Goal: Task Accomplishment & Management: Manage account settings

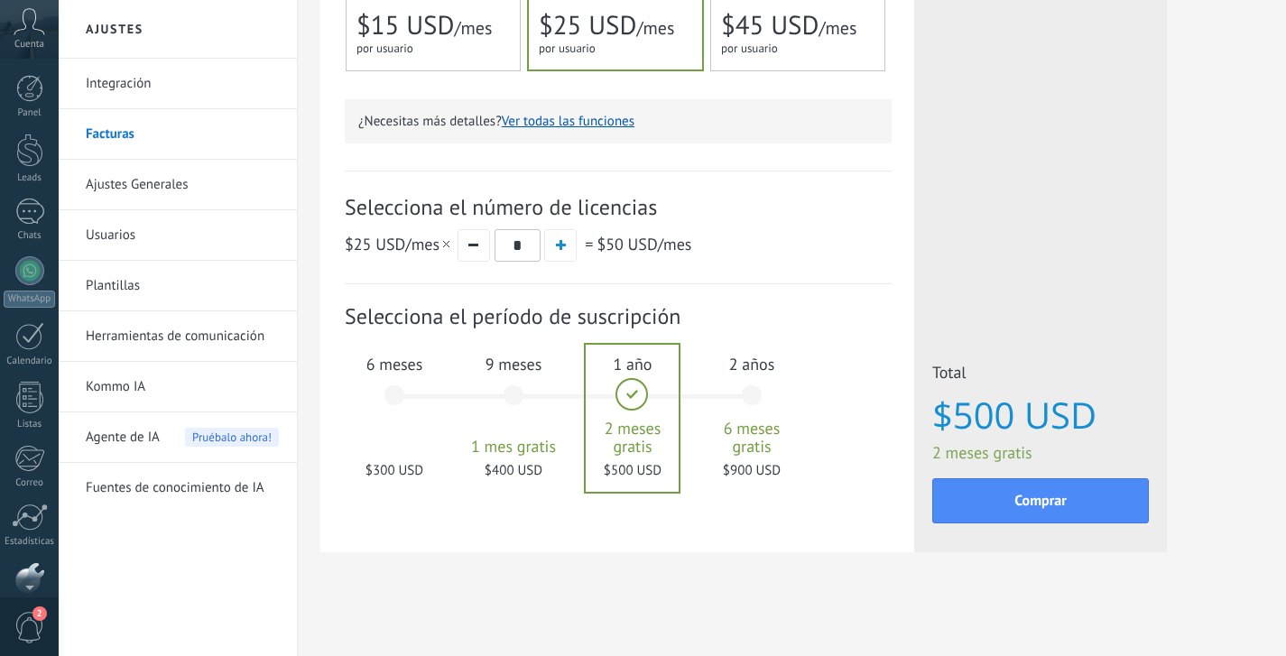
scroll to position [95, 0]
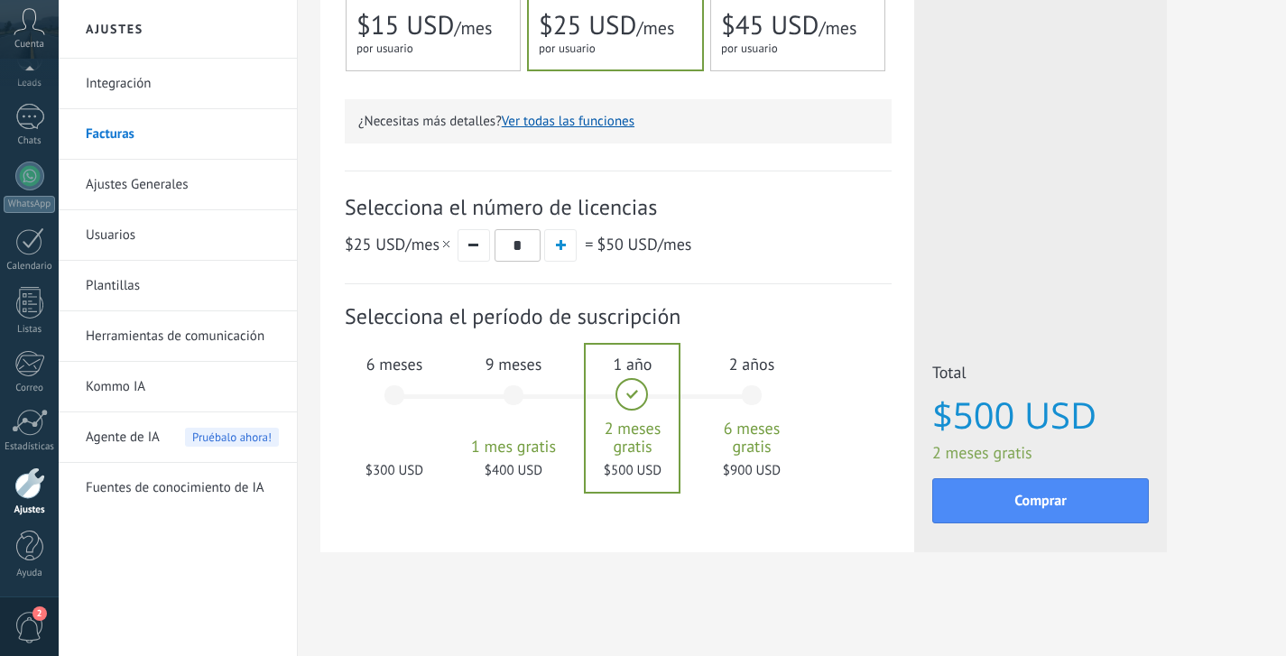
click at [21, 36] on div "Cuenta" at bounding box center [29, 29] width 59 height 59
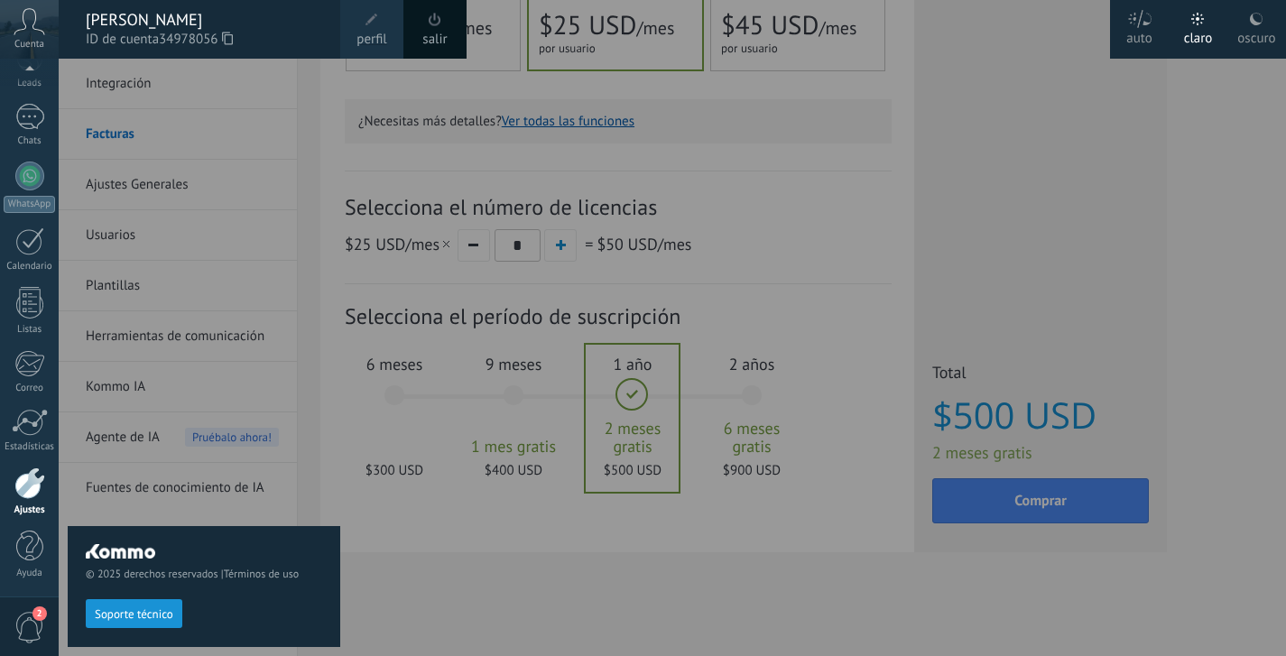
click at [378, 35] on span "perfil" at bounding box center [371, 40] width 30 height 20
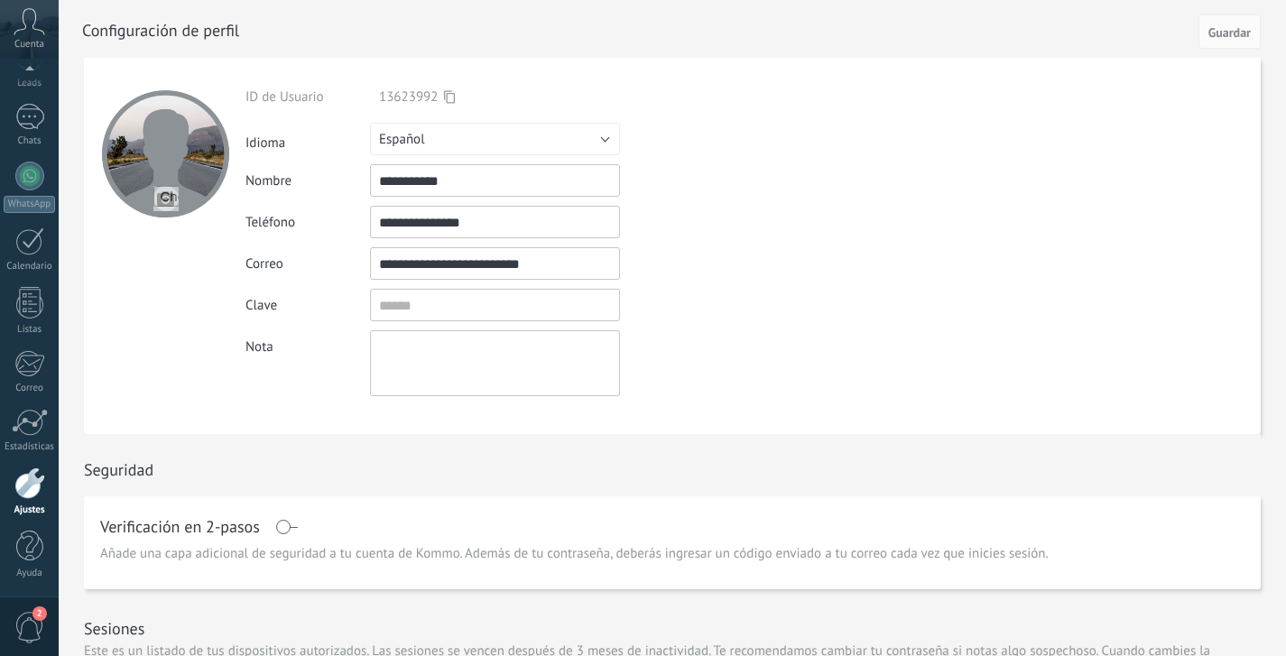
drag, startPoint x: 513, startPoint y: 229, endPoint x: 315, endPoint y: 226, distance: 197.7
click at [315, 226] on div "**********" at bounding box center [536, 222] width 583 height 32
click at [1251, 36] on button "Guardar" at bounding box center [1230, 31] width 62 height 34
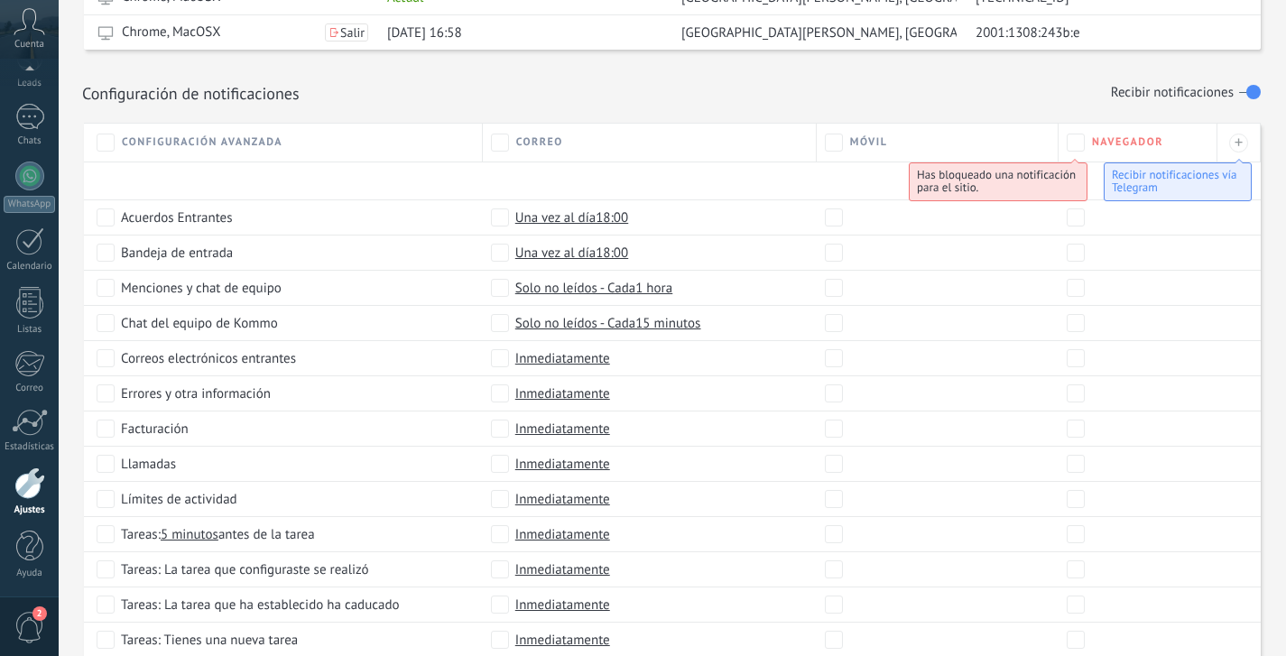
scroll to position [949, 0]
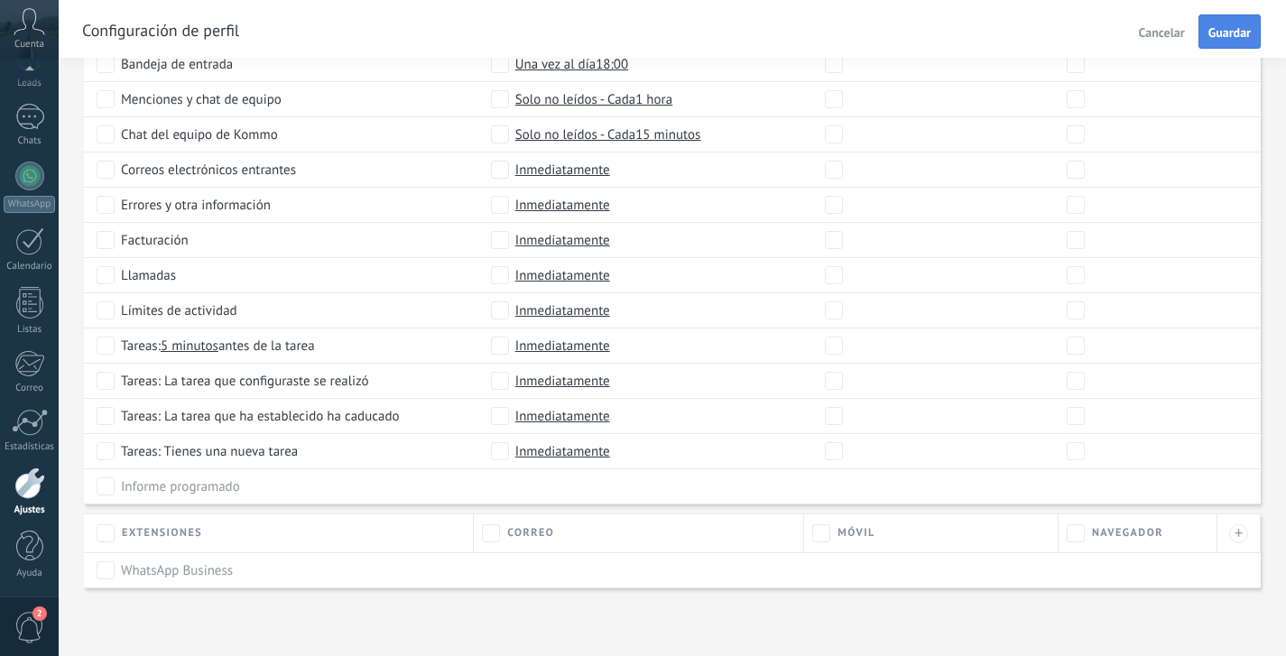
click at [1214, 37] on span "Guardar" at bounding box center [1229, 32] width 42 height 13
click at [1215, 37] on span "Guardar" at bounding box center [1229, 32] width 42 height 13
click at [831, 423] on div at bounding box center [938, 416] width 242 height 35
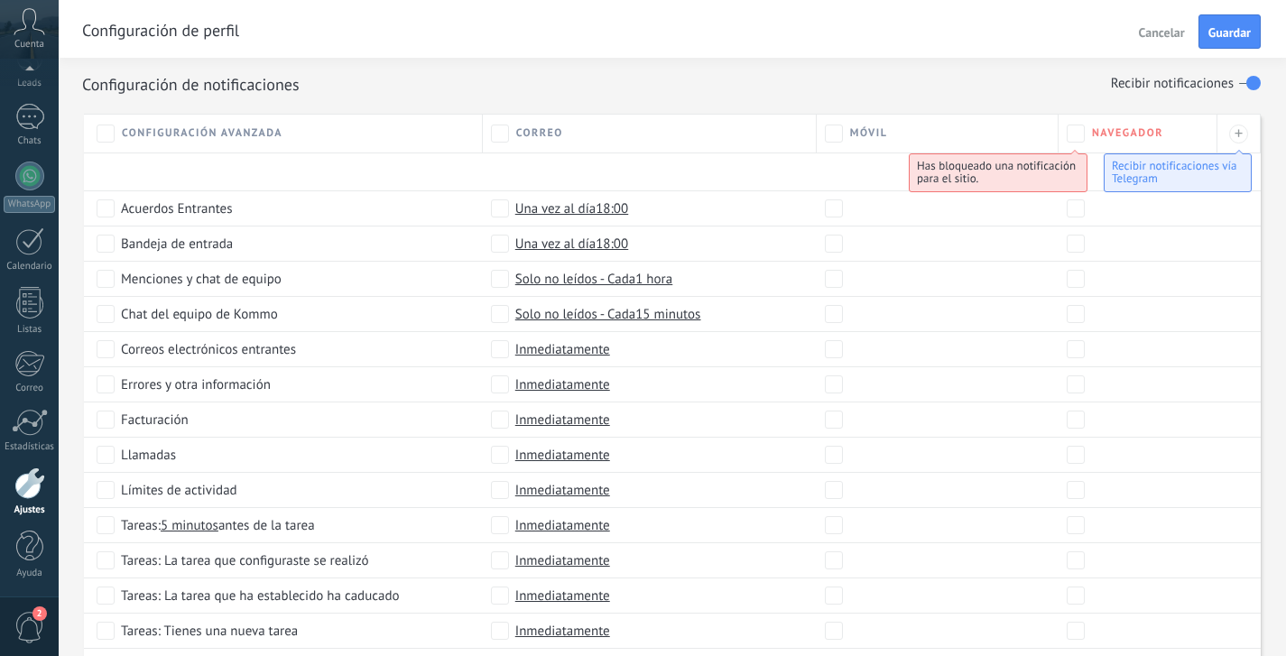
scroll to position [756, 0]
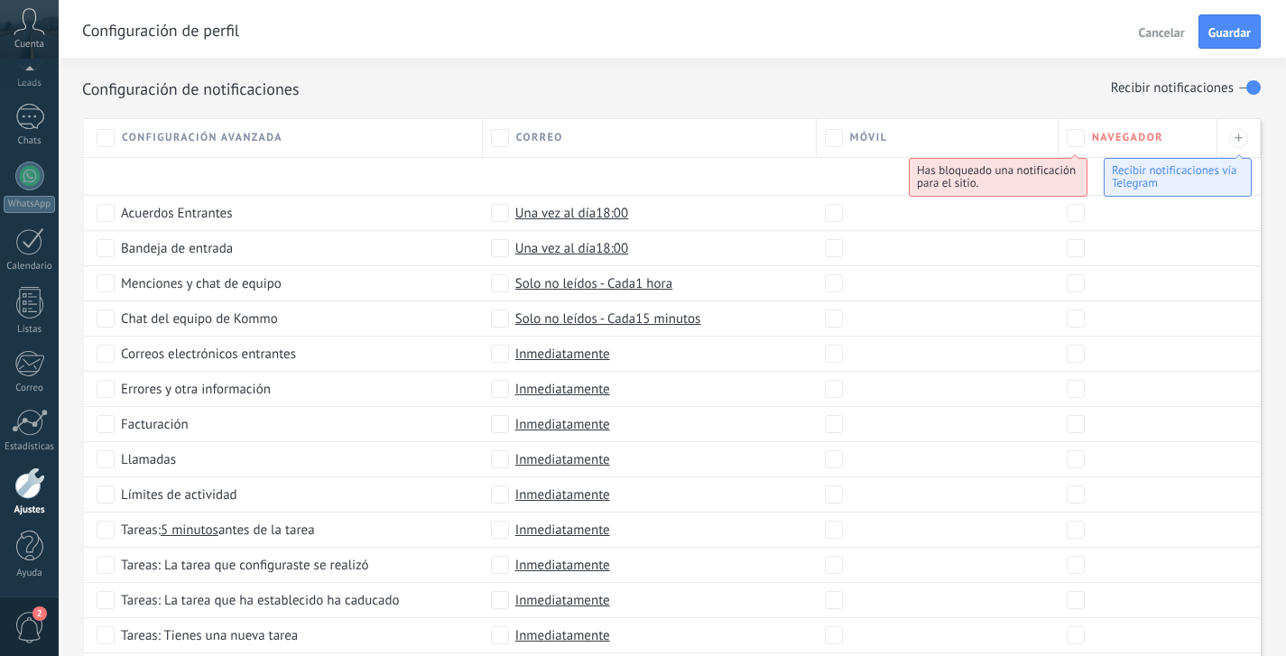
click at [829, 347] on div at bounding box center [938, 354] width 242 height 35
click at [830, 377] on div at bounding box center [938, 389] width 242 height 35
click at [1220, 26] on span "Guardar" at bounding box center [1229, 32] width 42 height 13
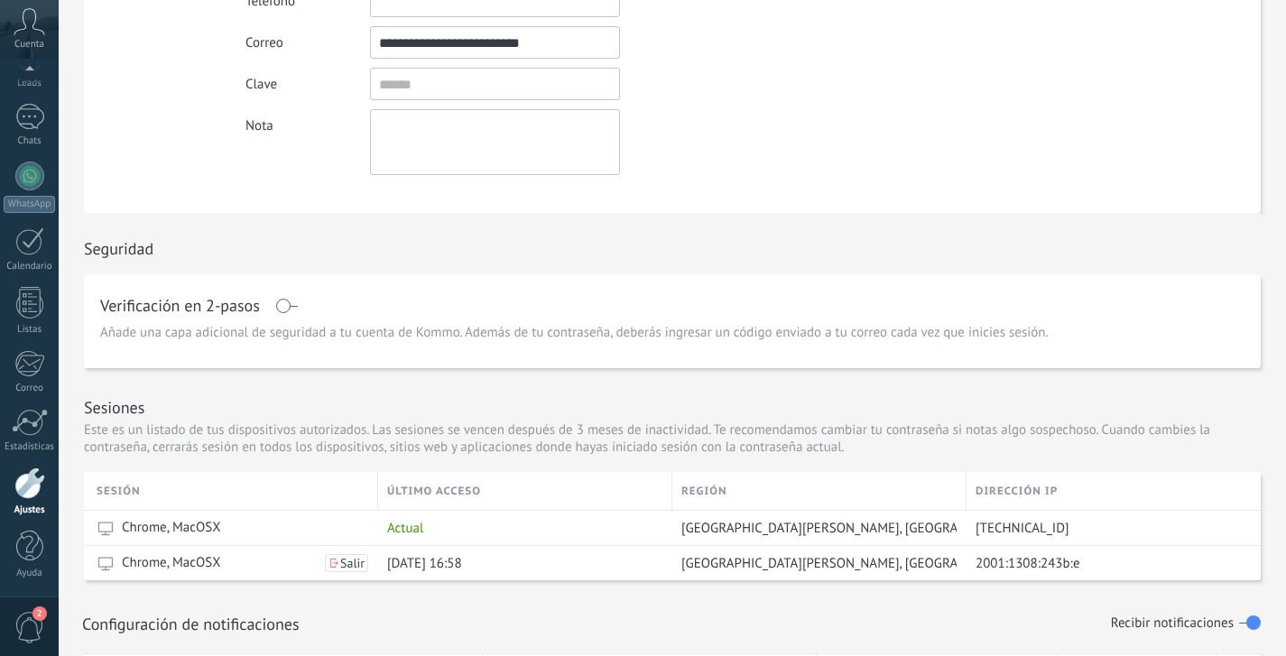
scroll to position [0, 0]
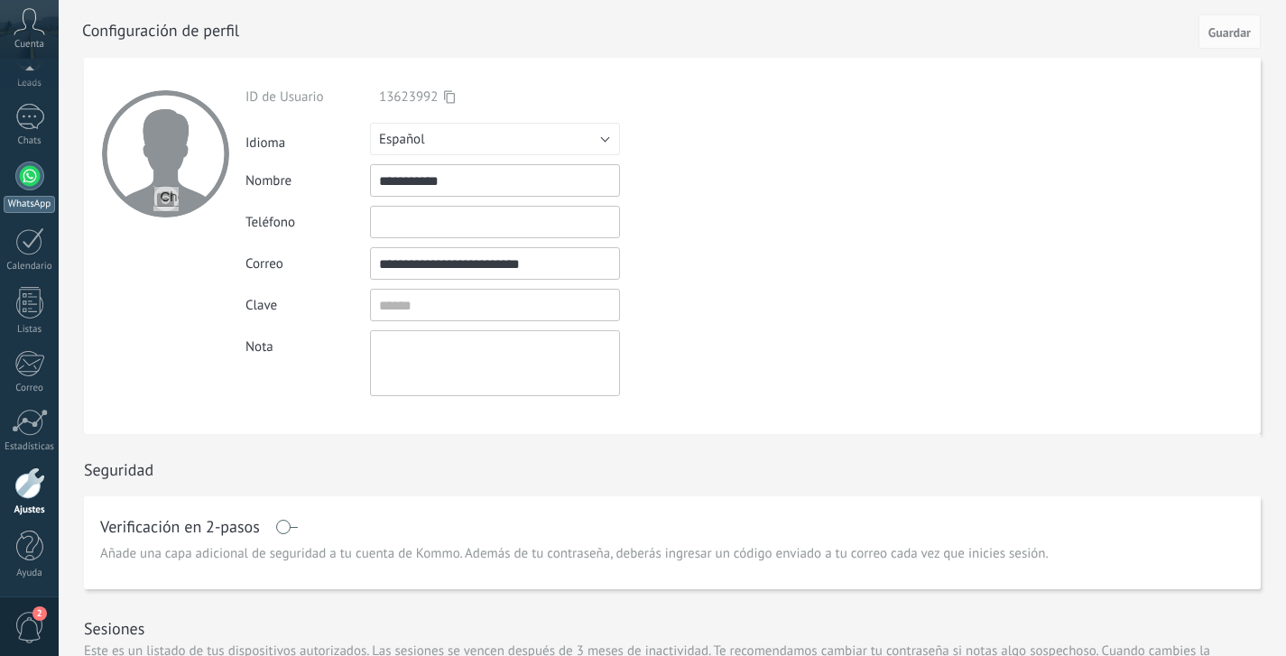
click at [28, 179] on div at bounding box center [29, 176] width 29 height 29
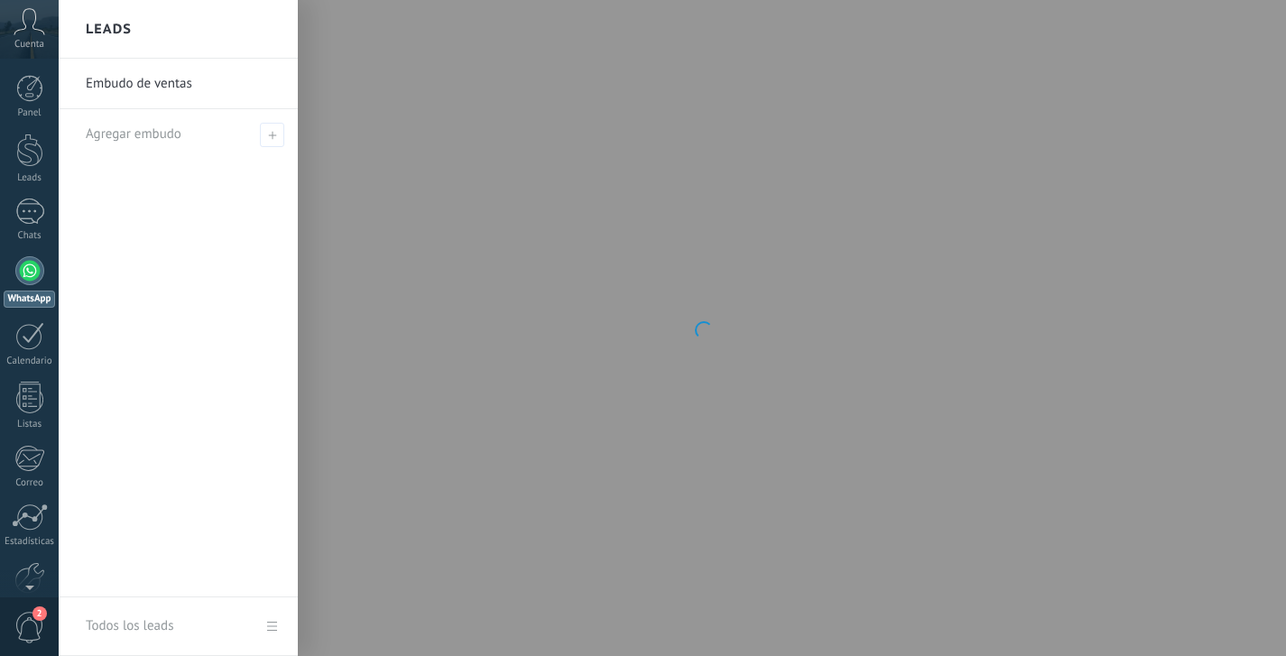
click at [25, 262] on div at bounding box center [29, 270] width 29 height 29
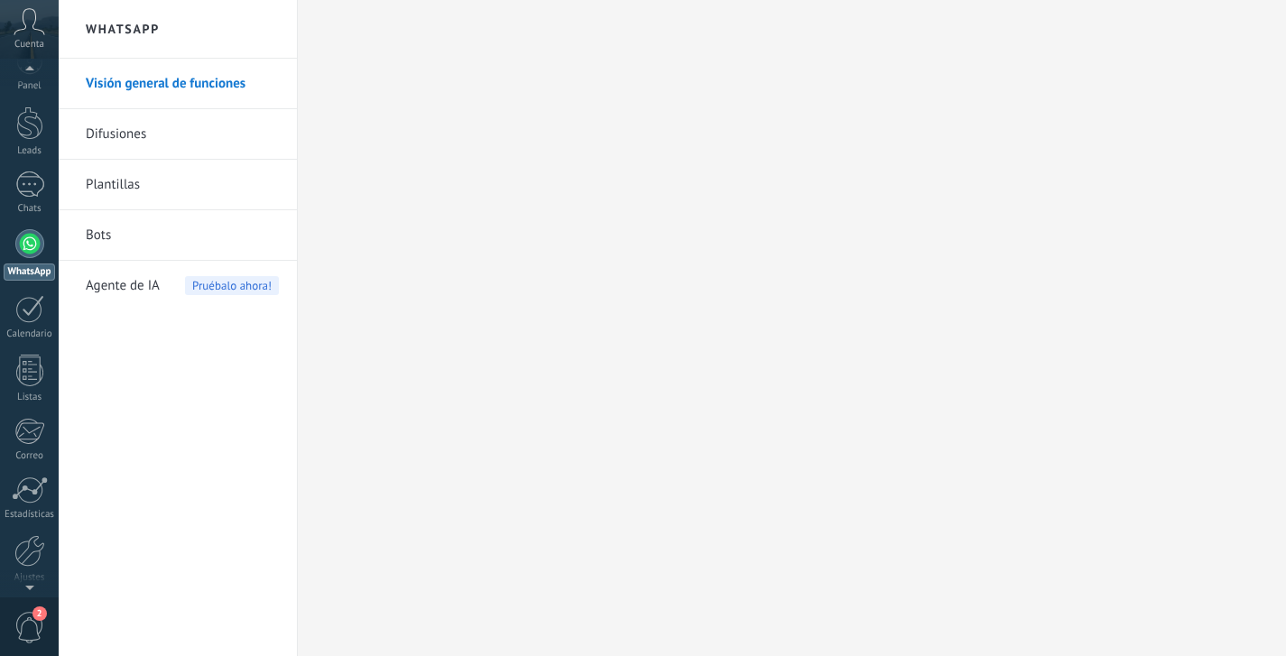
scroll to position [65, 0]
click at [30, 526] on div at bounding box center [29, 513] width 31 height 32
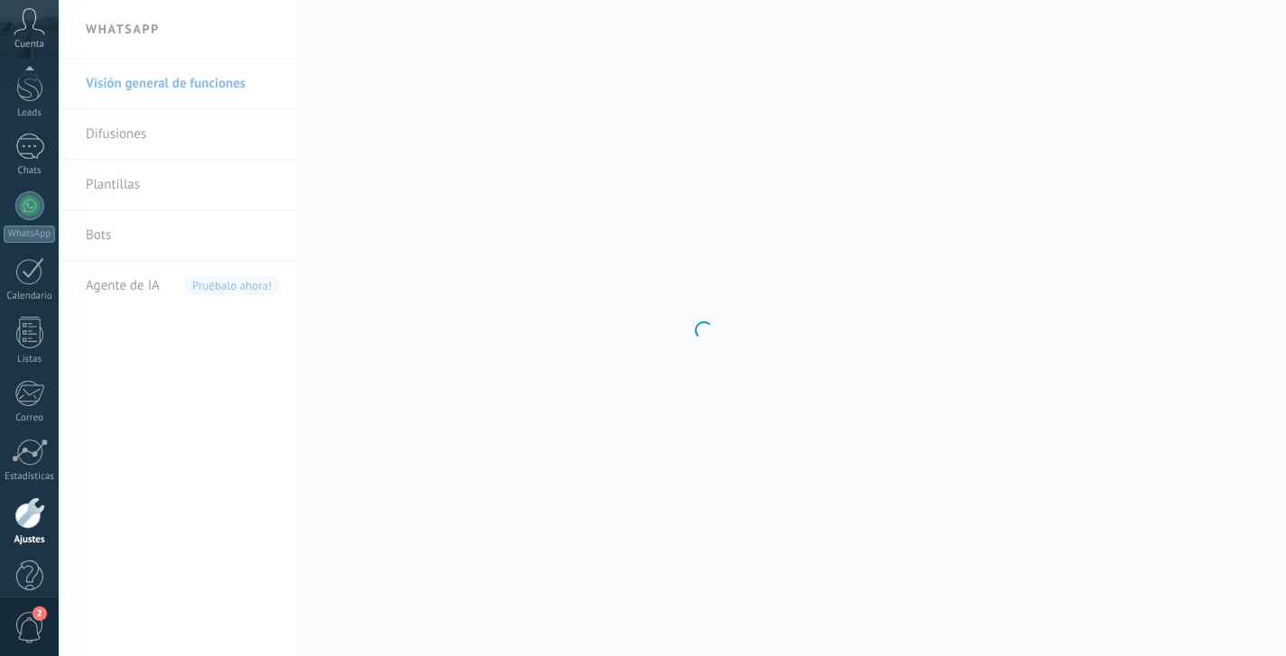
scroll to position [95, 0]
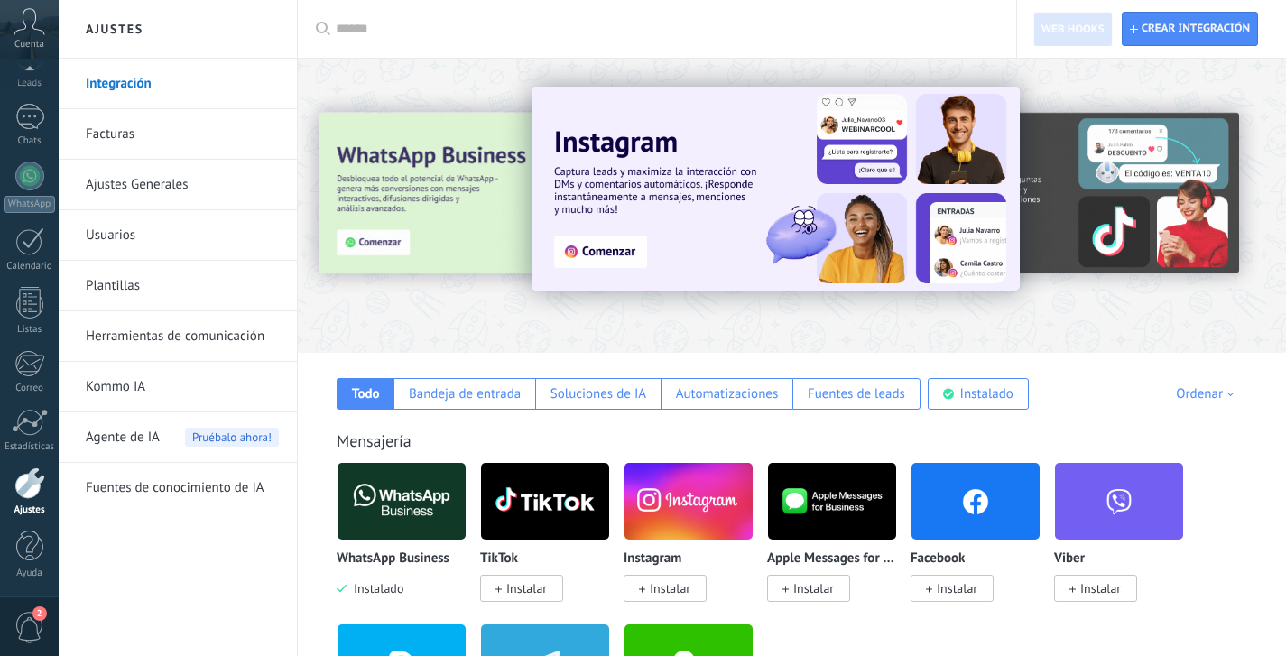
click at [148, 80] on link "Integración" at bounding box center [182, 84] width 193 height 51
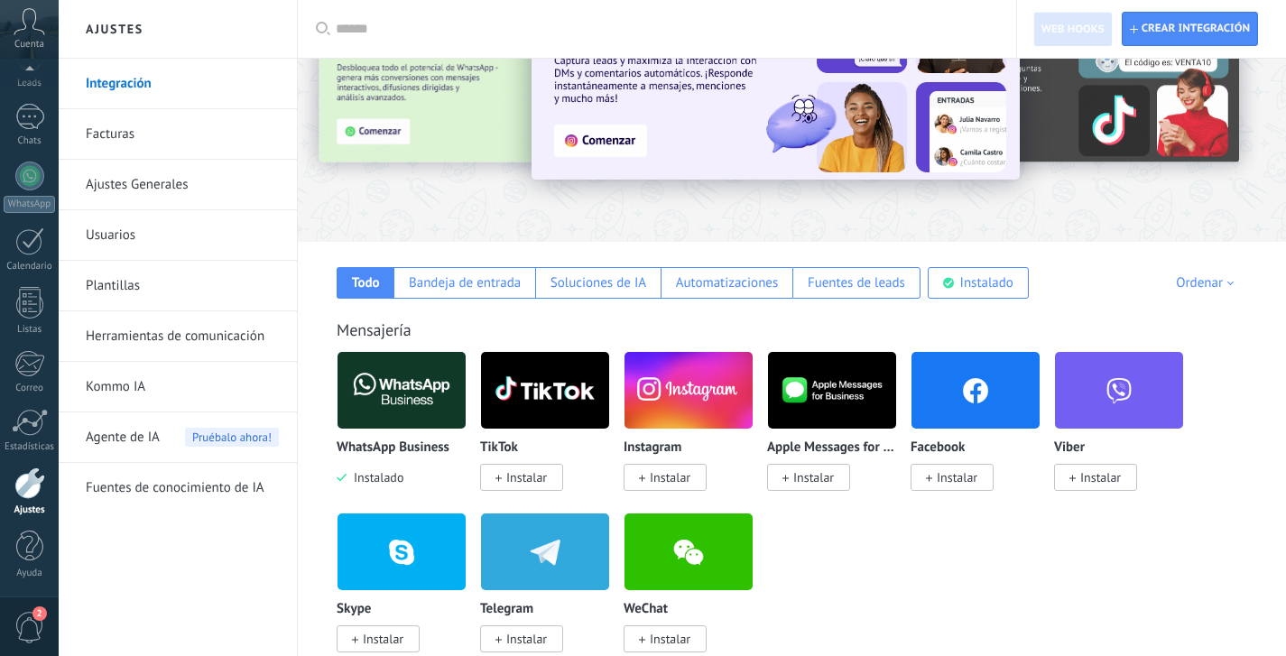
scroll to position [217, 0]
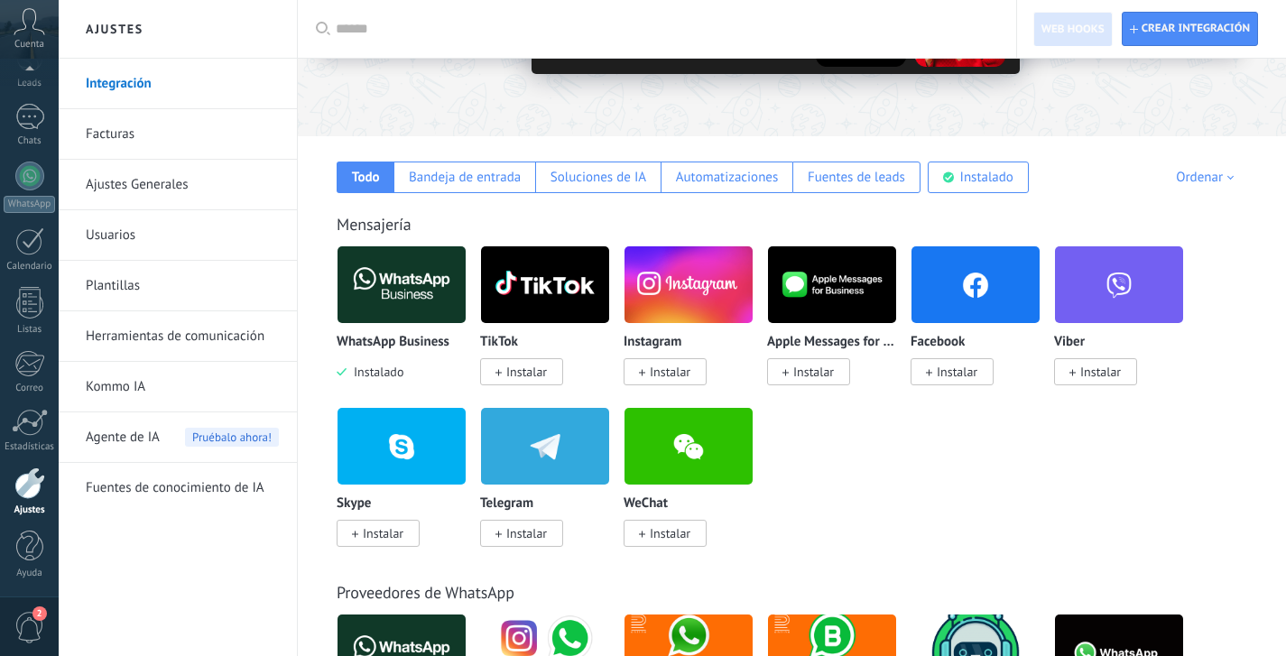
click at [410, 285] on img at bounding box center [402, 285] width 128 height 88
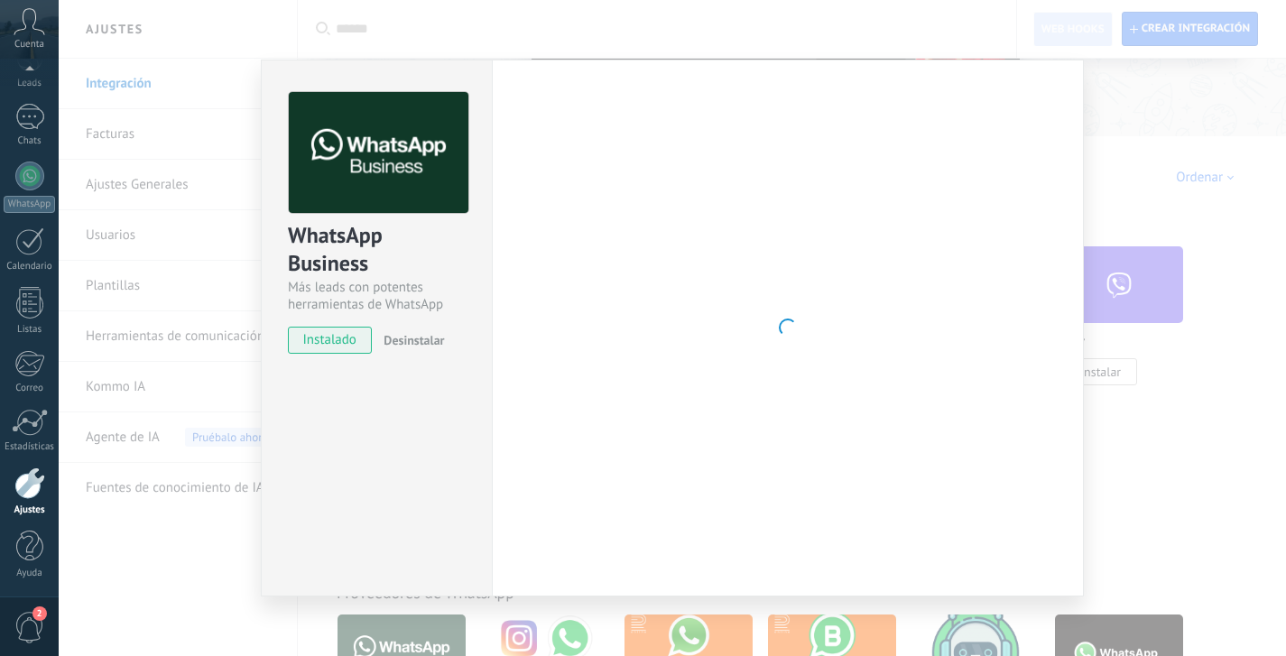
click at [403, 343] on span "Desinstalar" at bounding box center [414, 340] width 60 height 16
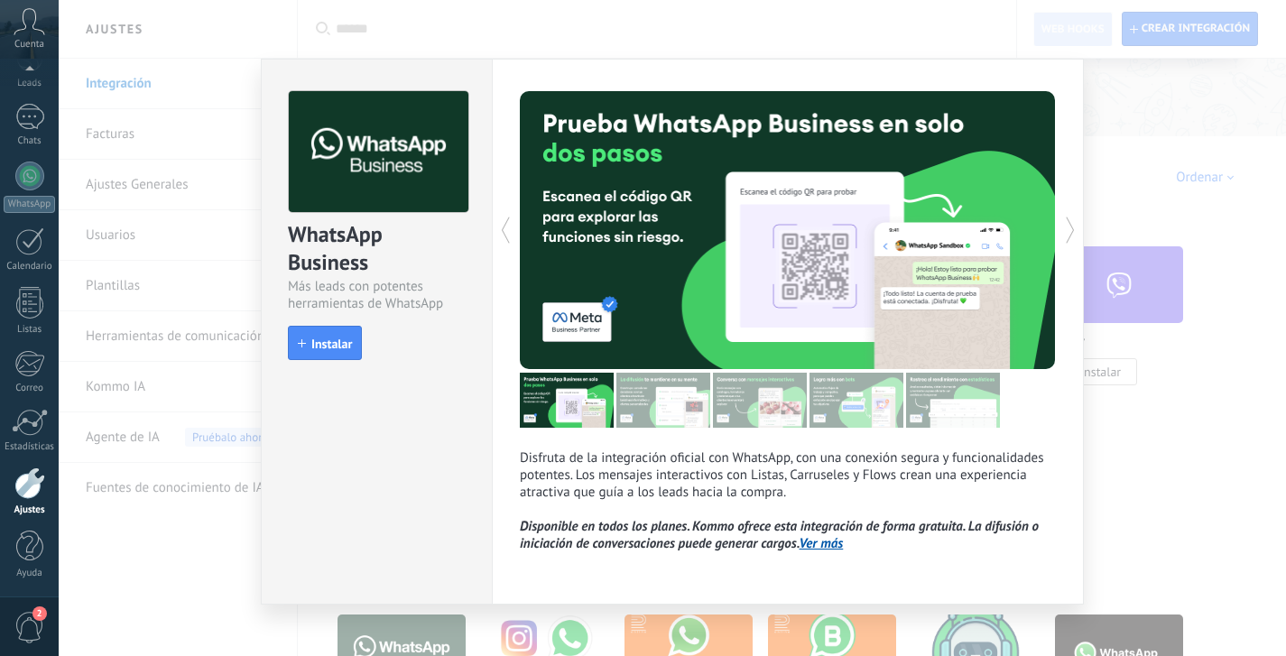
scroll to position [21, 0]
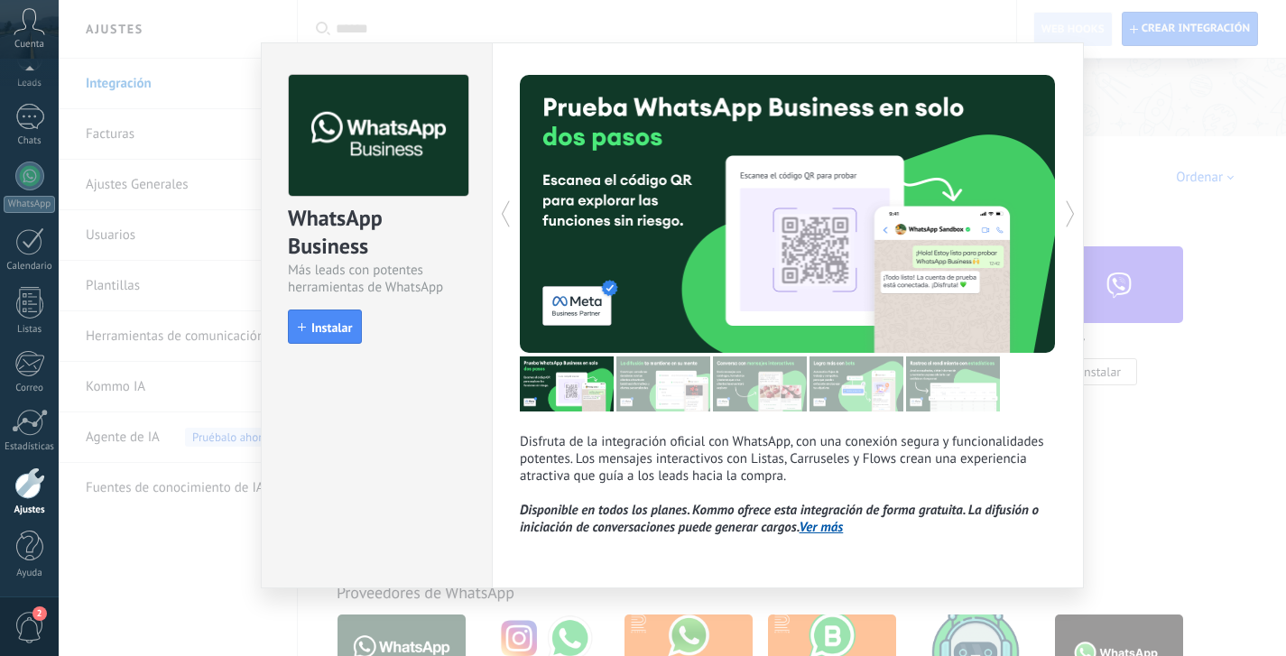
click at [1116, 203] on div "WhatsApp Business Más leads con potentes herramientas de WhatsApp install Insta…" at bounding box center [672, 328] width 1227 height 656
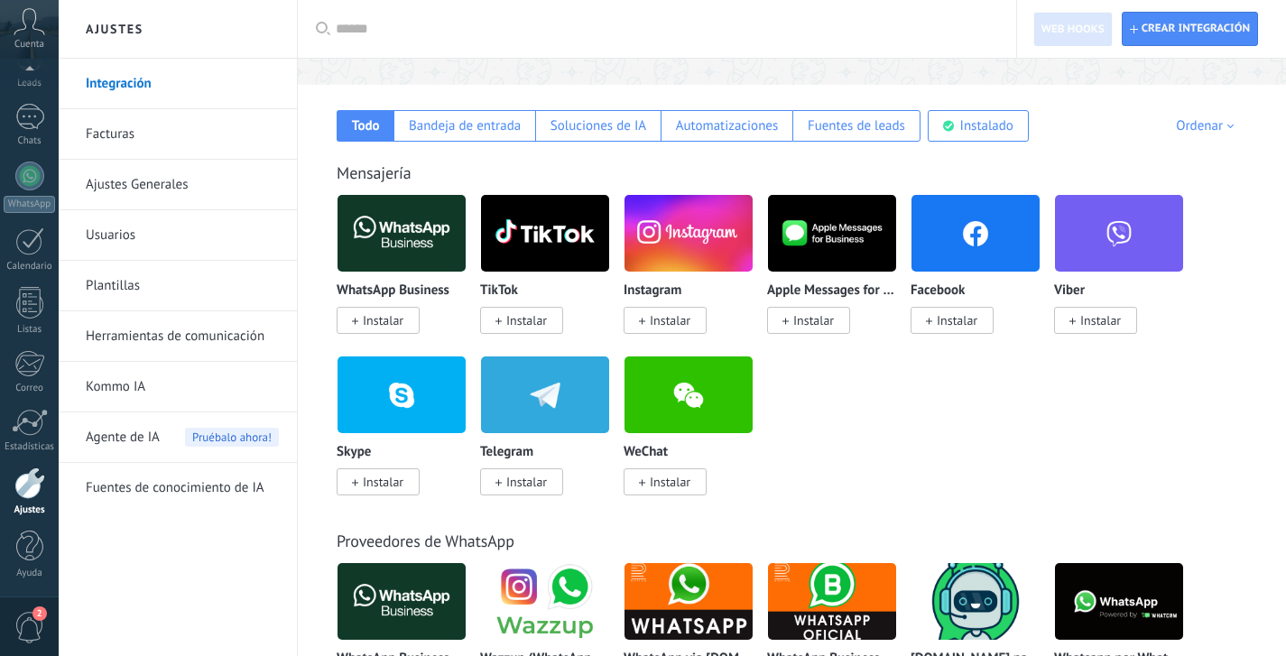
scroll to position [270, 0]
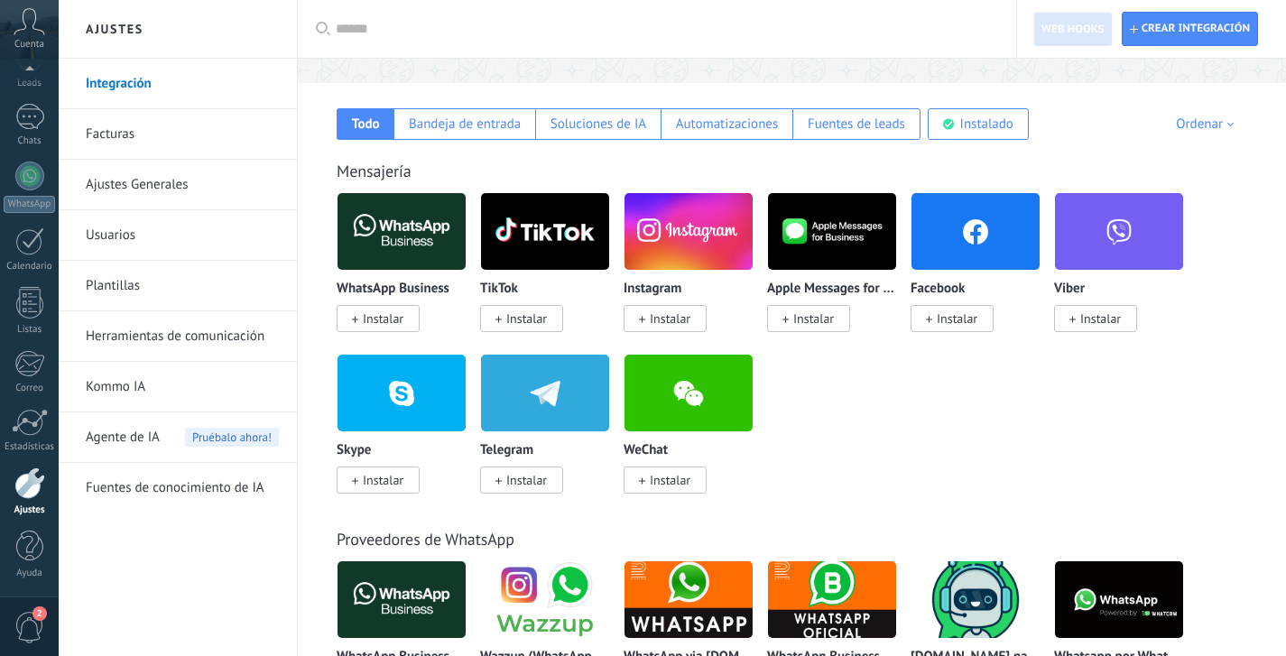
click at [105, 228] on link "Usuarios" at bounding box center [182, 235] width 193 height 51
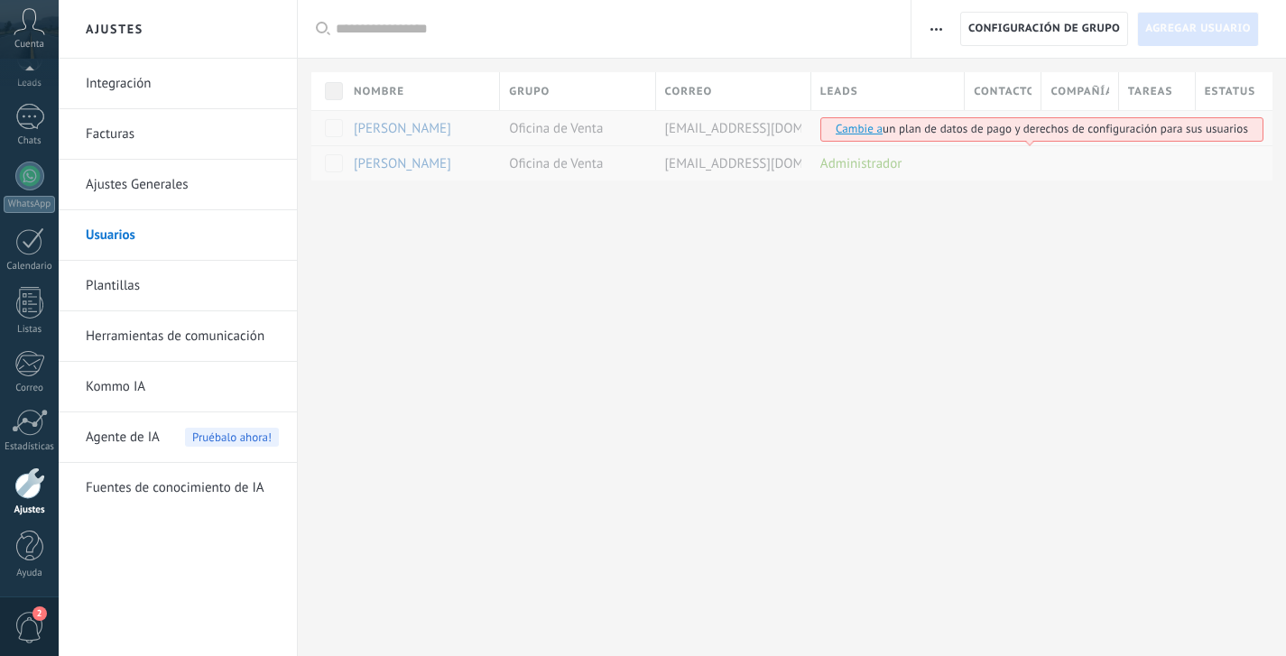
click at [426, 170] on div "Nombre Grupo Correo Leads Contactos Compañías Tareas Estatus Cambie a un plan d…" at bounding box center [798, 126] width 975 height 108
click at [793, 163] on div "Nombre Grupo Correo Leads Contactos Compañías Tareas Estatus Cambie a un plan d…" at bounding box center [798, 126] width 975 height 108
click at [857, 169] on div "Nombre Grupo Correo Leads Contactos Compañías Tareas Estatus Cambie a un plan d…" at bounding box center [798, 126] width 975 height 108
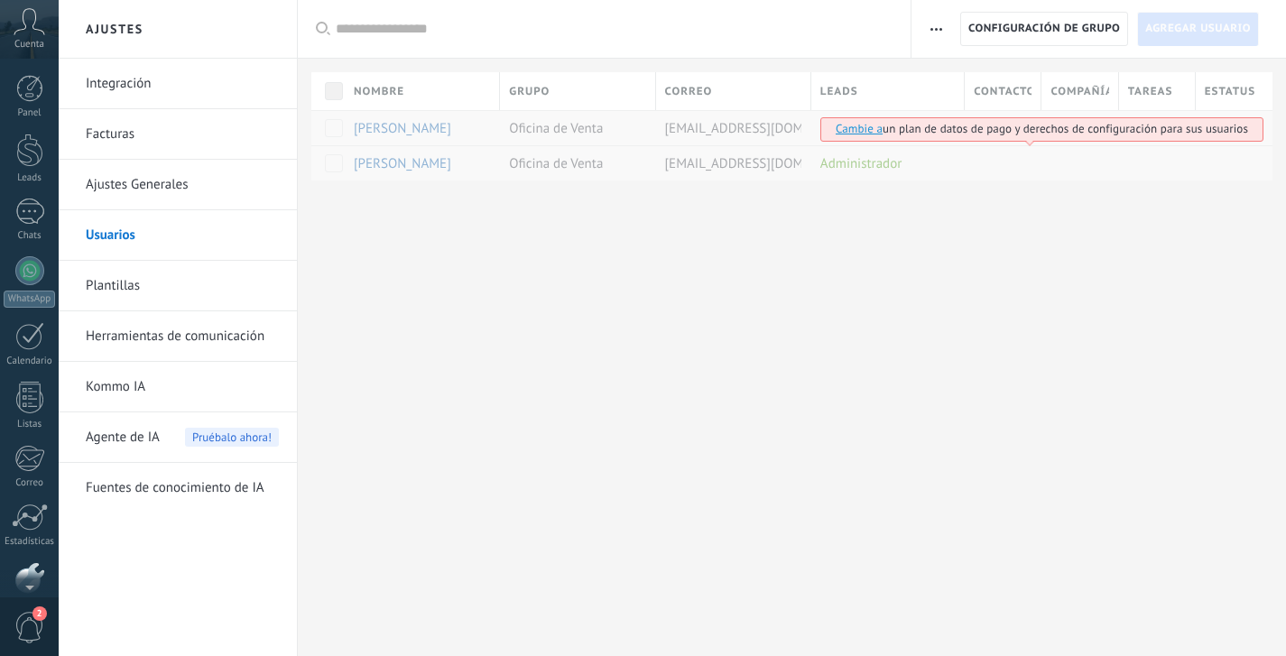
click at [35, 33] on icon at bounding box center [30, 21] width 32 height 27
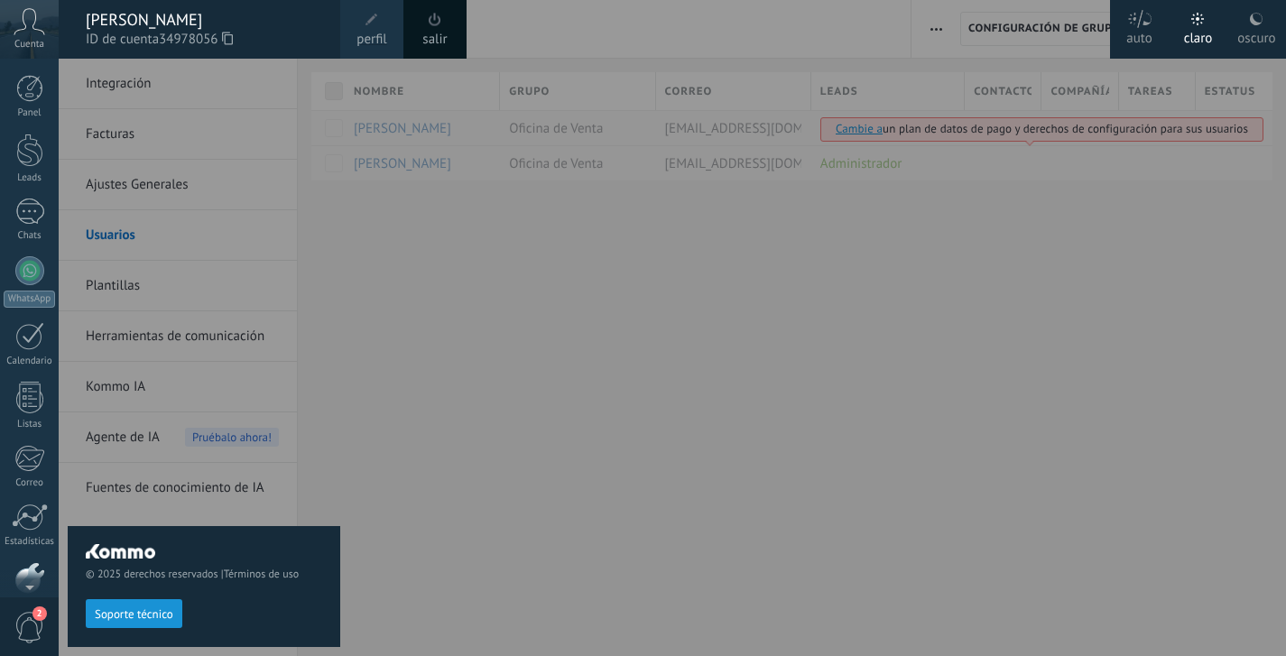
scroll to position [95, 0]
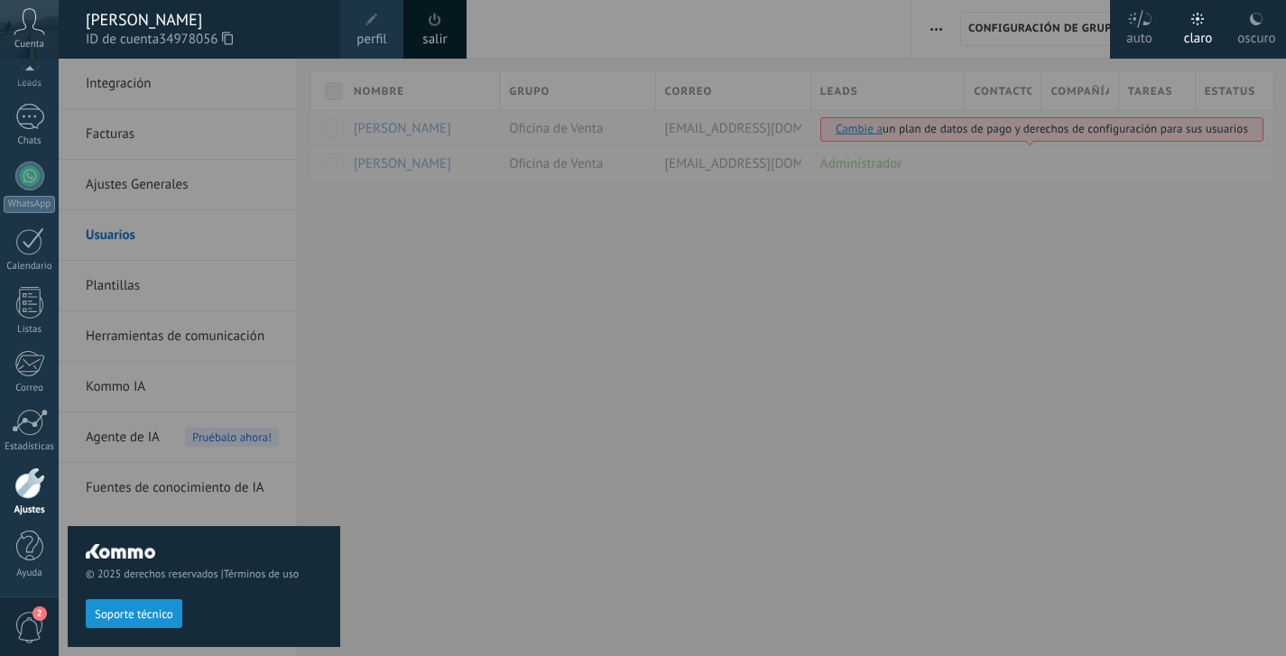
click at [431, 36] on link "salir" at bounding box center [434, 40] width 24 height 20
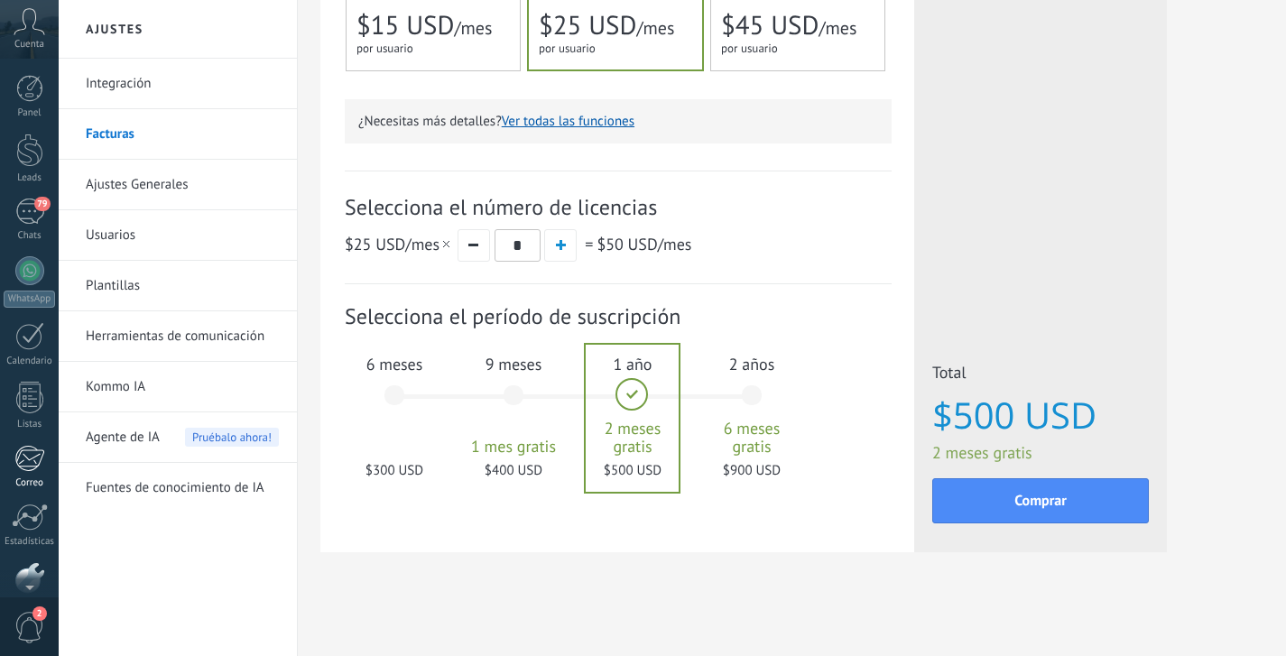
scroll to position [95, 0]
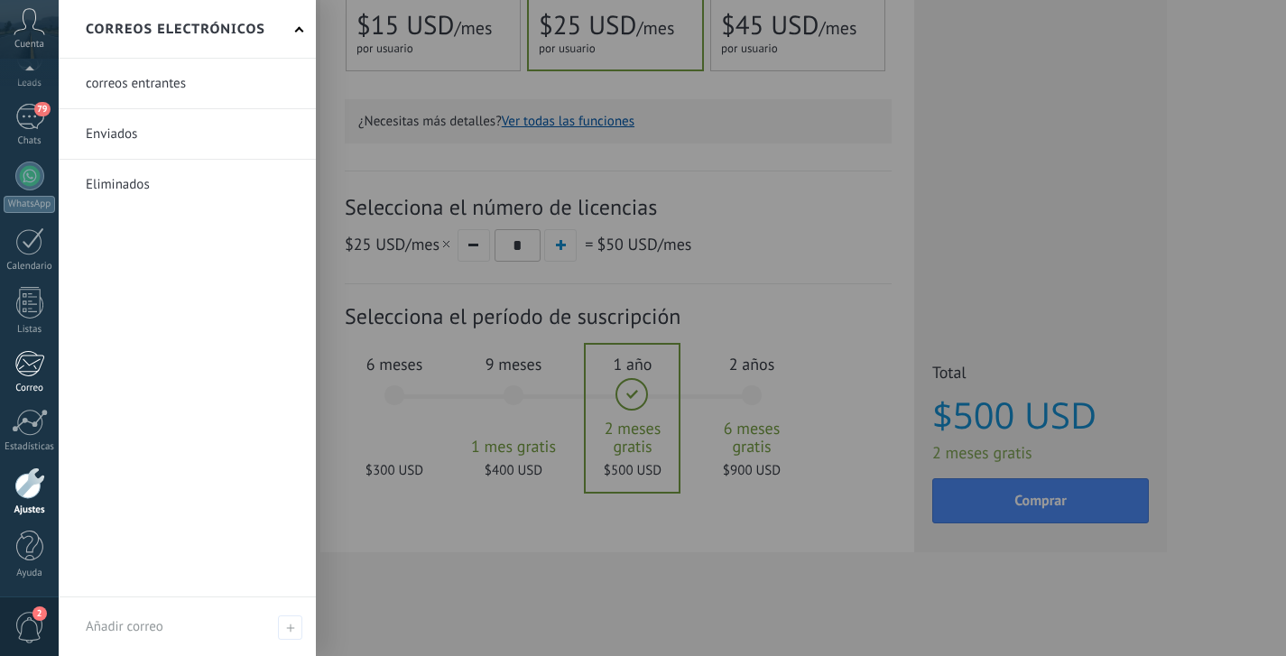
click at [32, 371] on div at bounding box center [29, 363] width 30 height 27
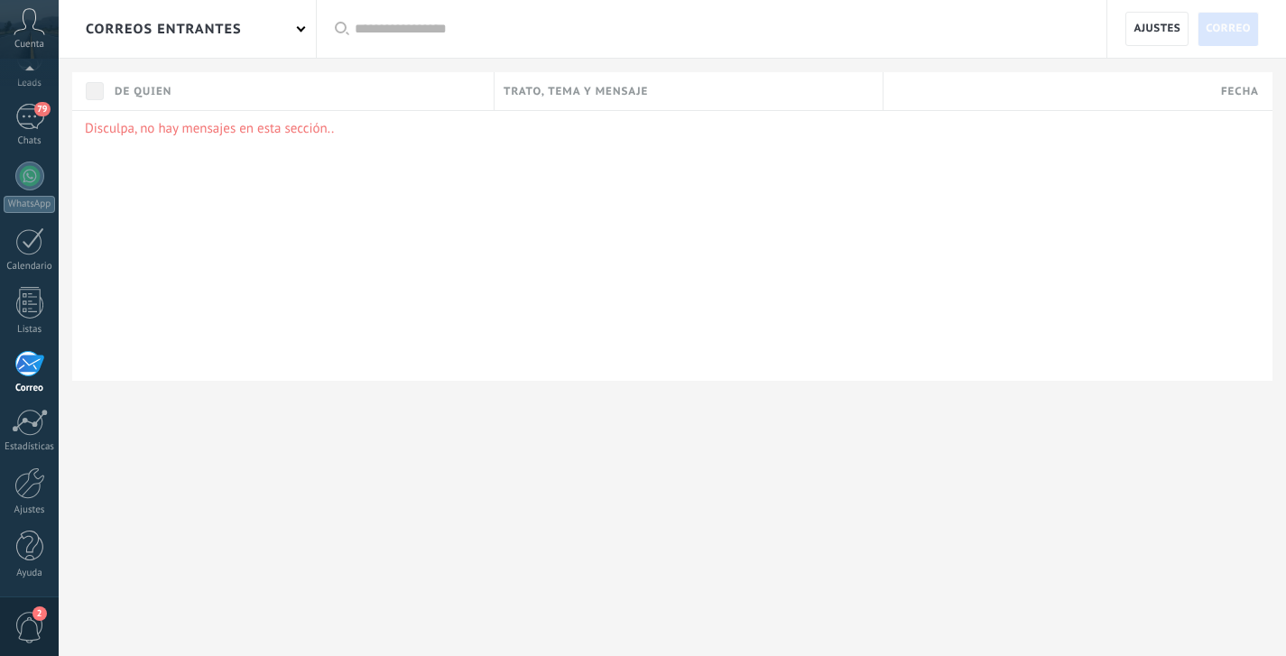
click at [25, 628] on span "2" at bounding box center [29, 628] width 31 height 32
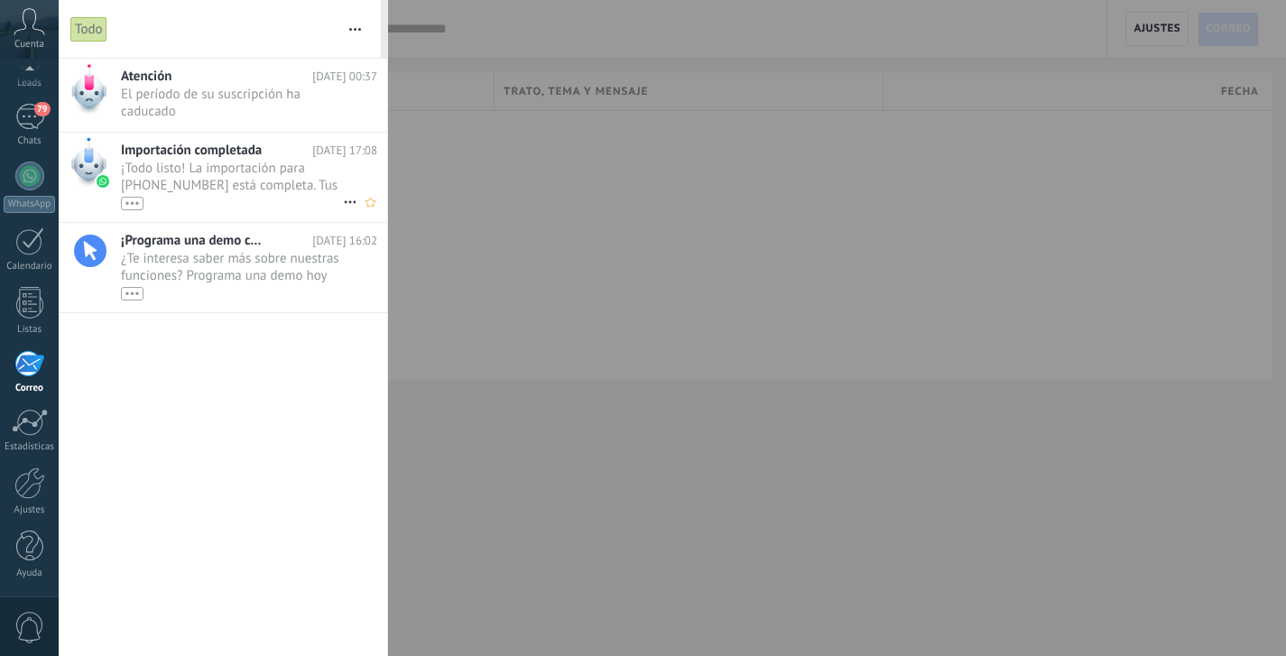
click at [258, 153] on span "Importación completada" at bounding box center [191, 150] width 141 height 17
click at [128, 206] on div "•••" at bounding box center [132, 204] width 23 height 14
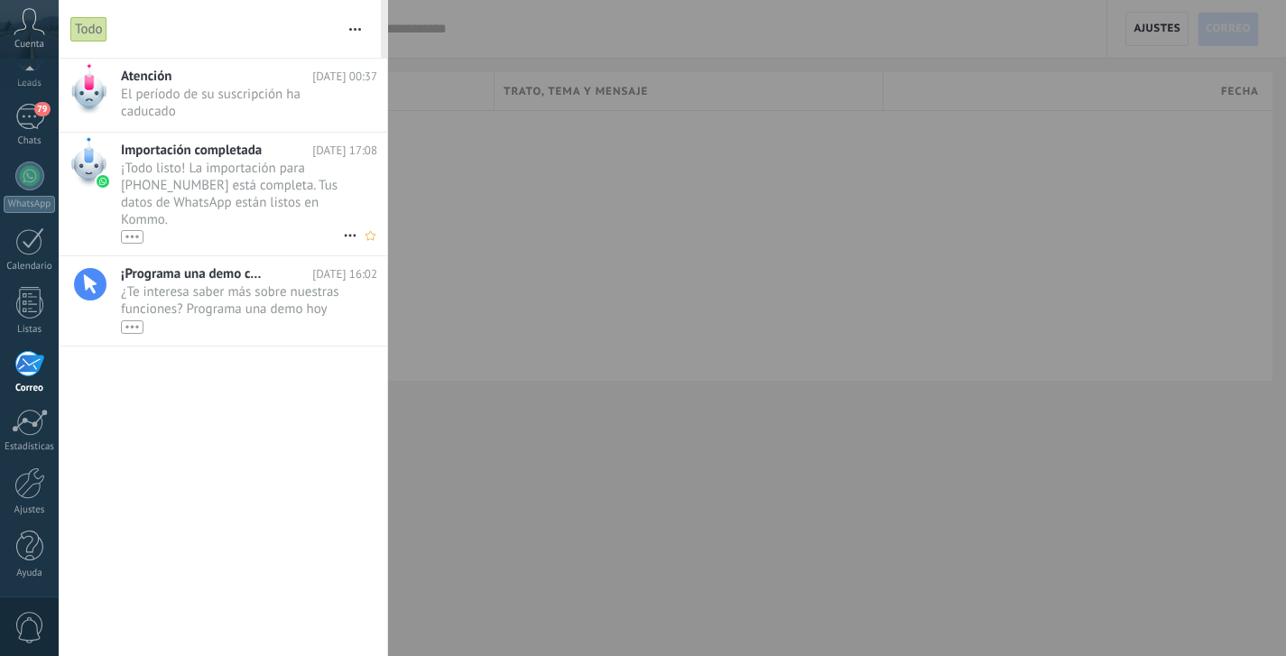
click at [134, 241] on div "•••" at bounding box center [132, 237] width 23 height 14
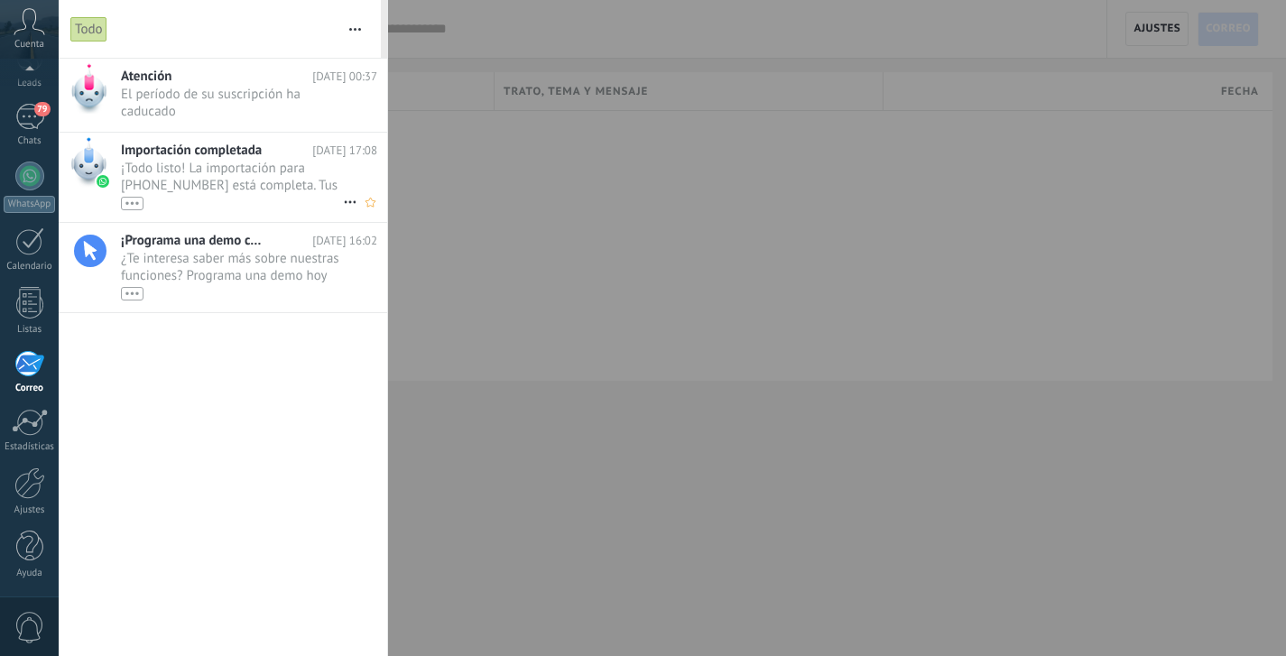
click at [344, 202] on use at bounding box center [350, 202] width 12 height 3
click at [373, 212] on span "Eliminar" at bounding box center [393, 212] width 48 height 36
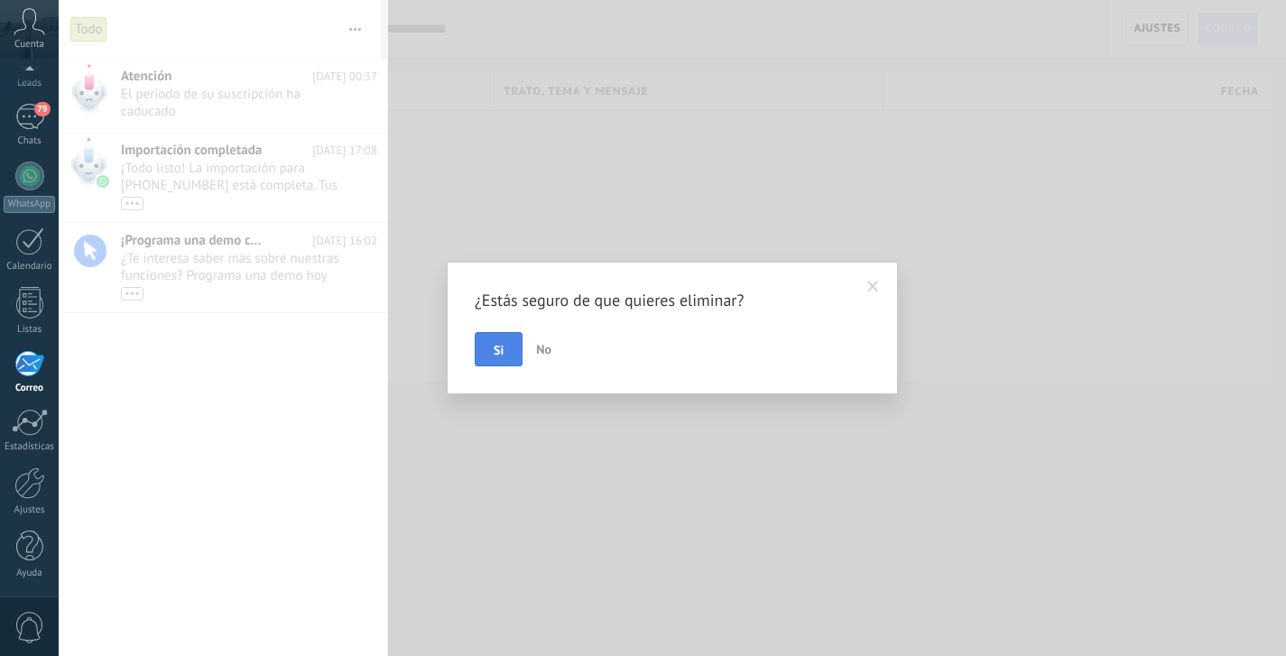
click at [503, 345] on span "Si" at bounding box center [499, 350] width 10 height 13
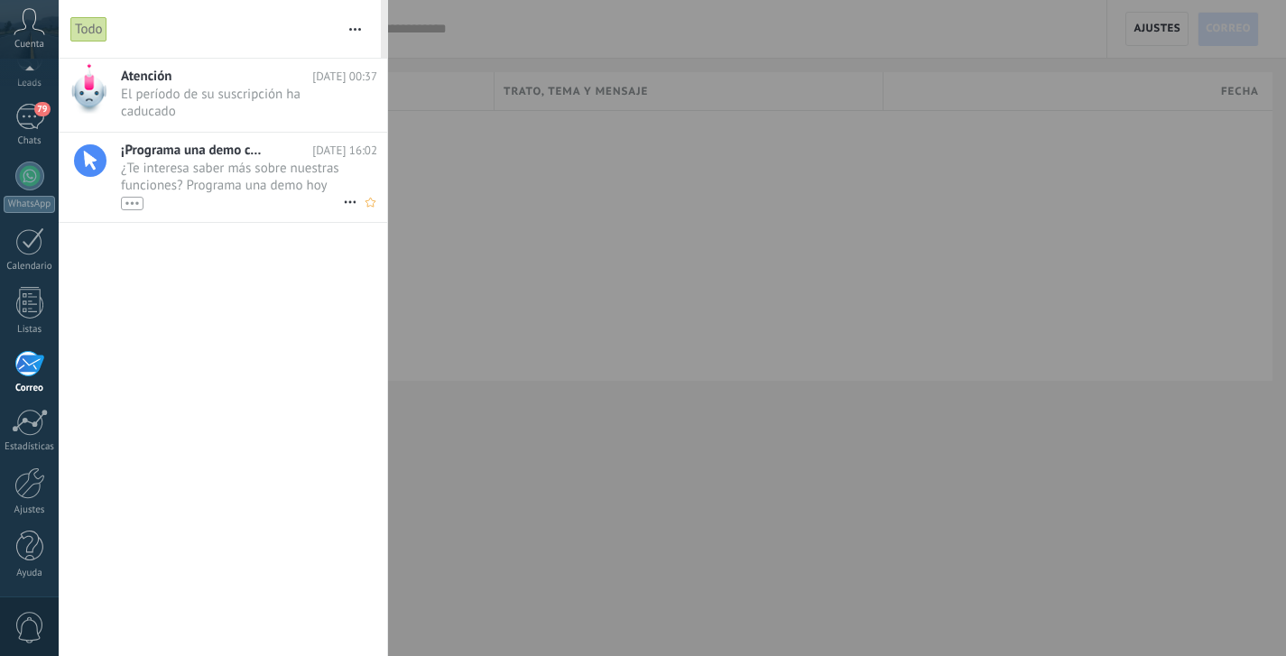
click at [342, 208] on icon at bounding box center [350, 202] width 22 height 22
click at [375, 220] on span "Eliminar" at bounding box center [393, 212] width 48 height 36
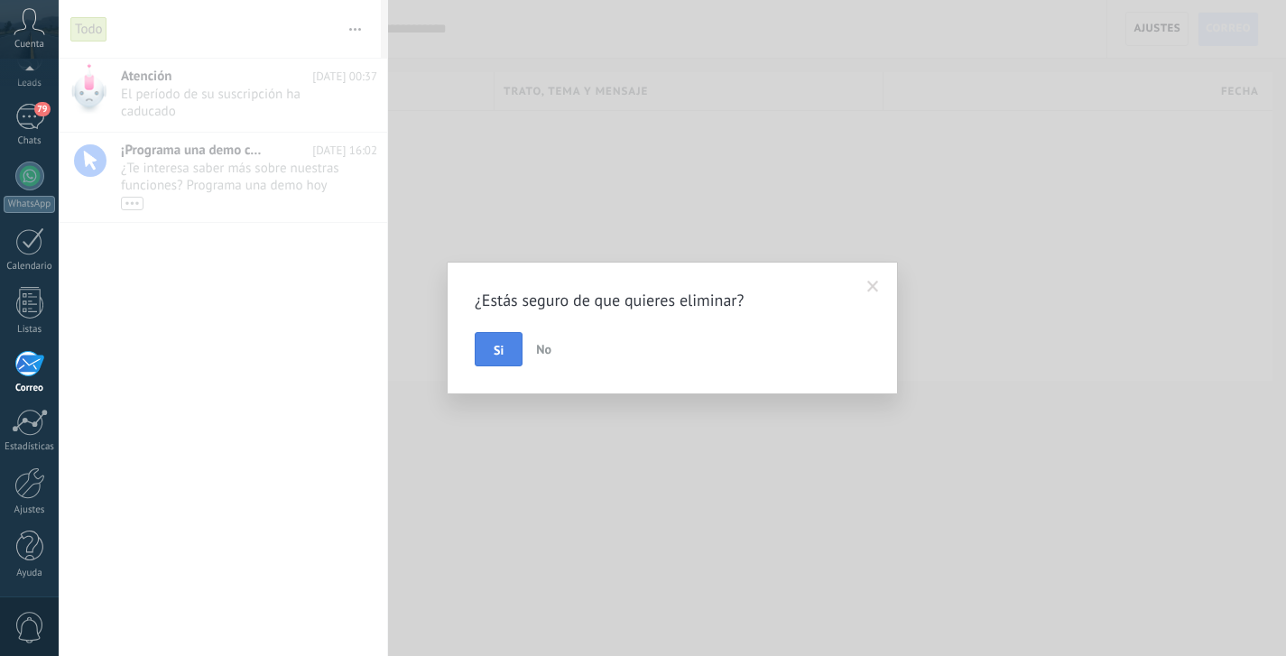
click at [494, 352] on span "Si" at bounding box center [499, 350] width 10 height 13
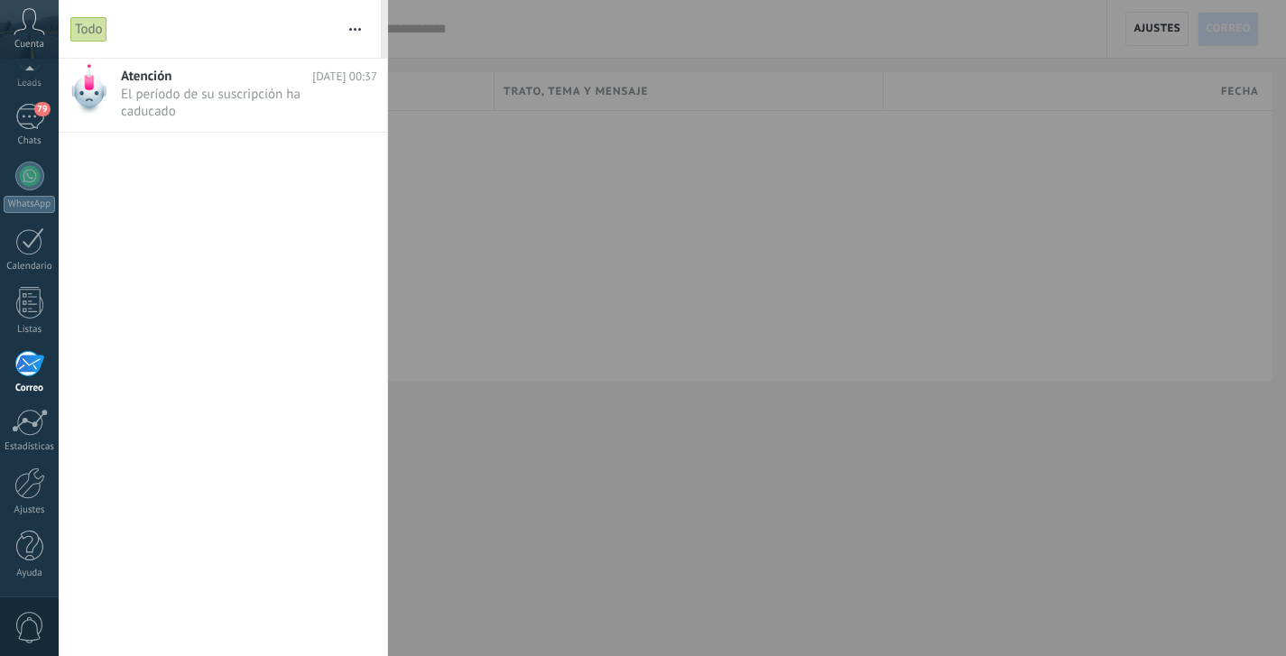
scroll to position [24, 0]
click at [29, 44] on span "Cuenta" at bounding box center [29, 45] width 30 height 12
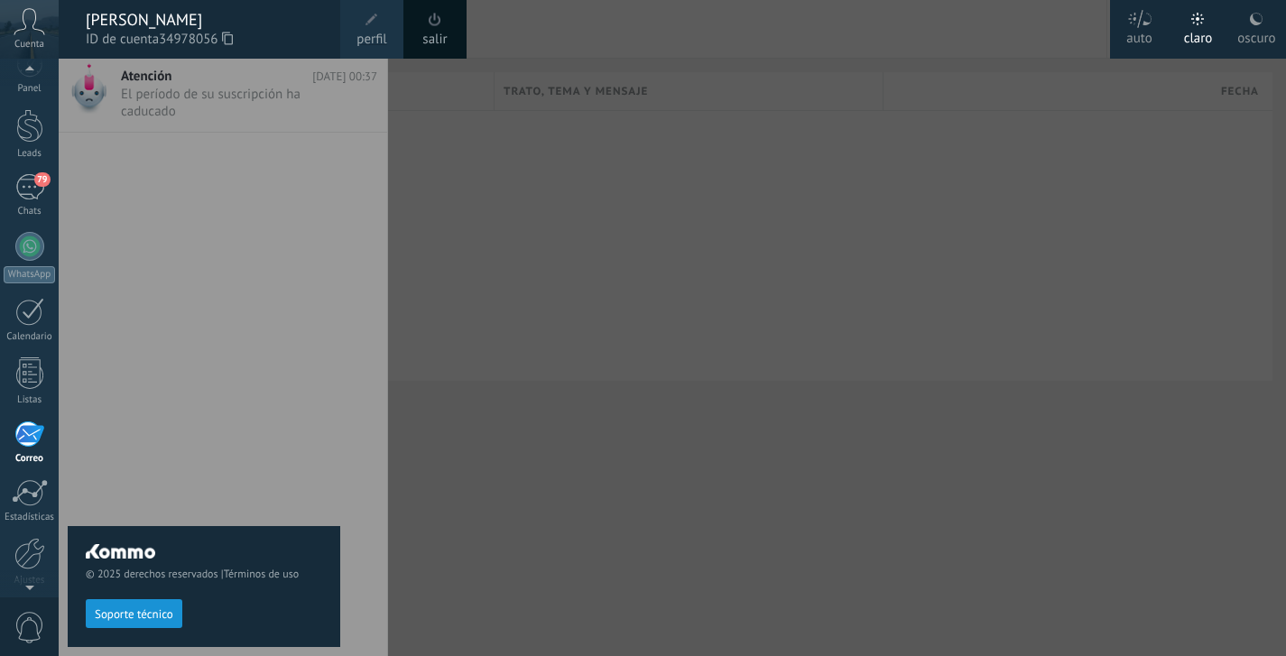
click at [431, 32] on link "salir" at bounding box center [434, 40] width 24 height 20
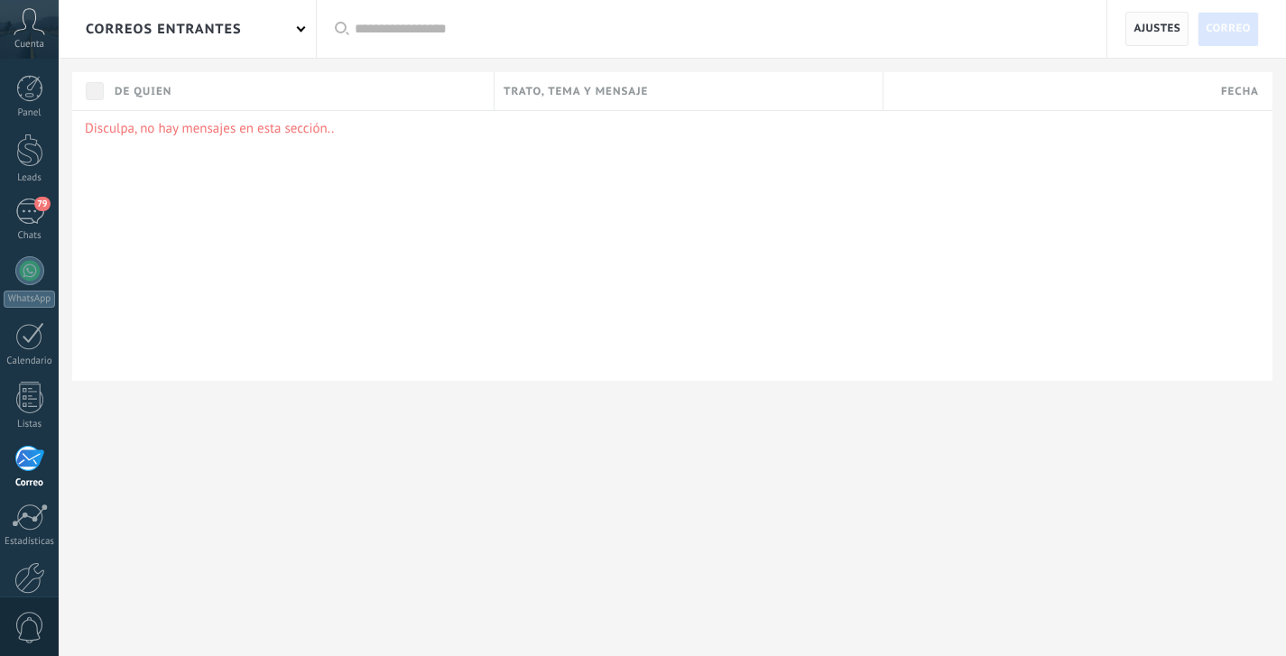
click at [1132, 24] on span "Ajustes" at bounding box center [1156, 29] width 63 height 34
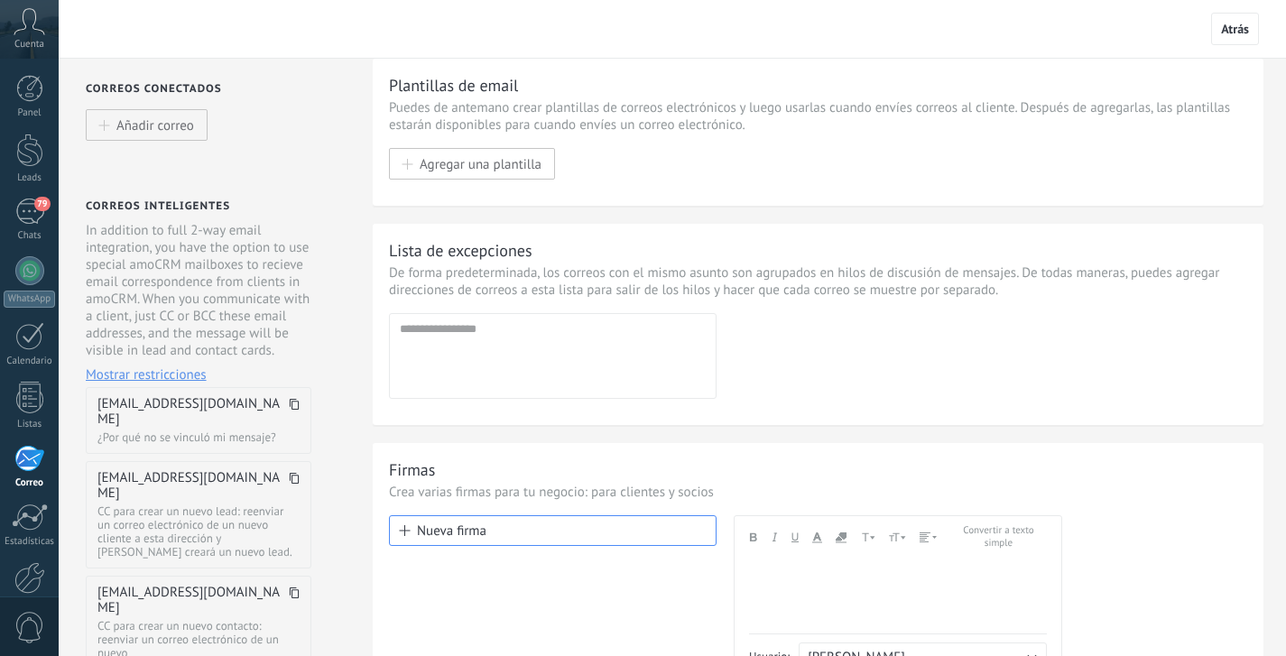
click at [149, 93] on div "Correos conectados" at bounding box center [206, 89] width 241 height 14
click at [149, 82] on div "Correos conectados" at bounding box center [206, 89] width 241 height 14
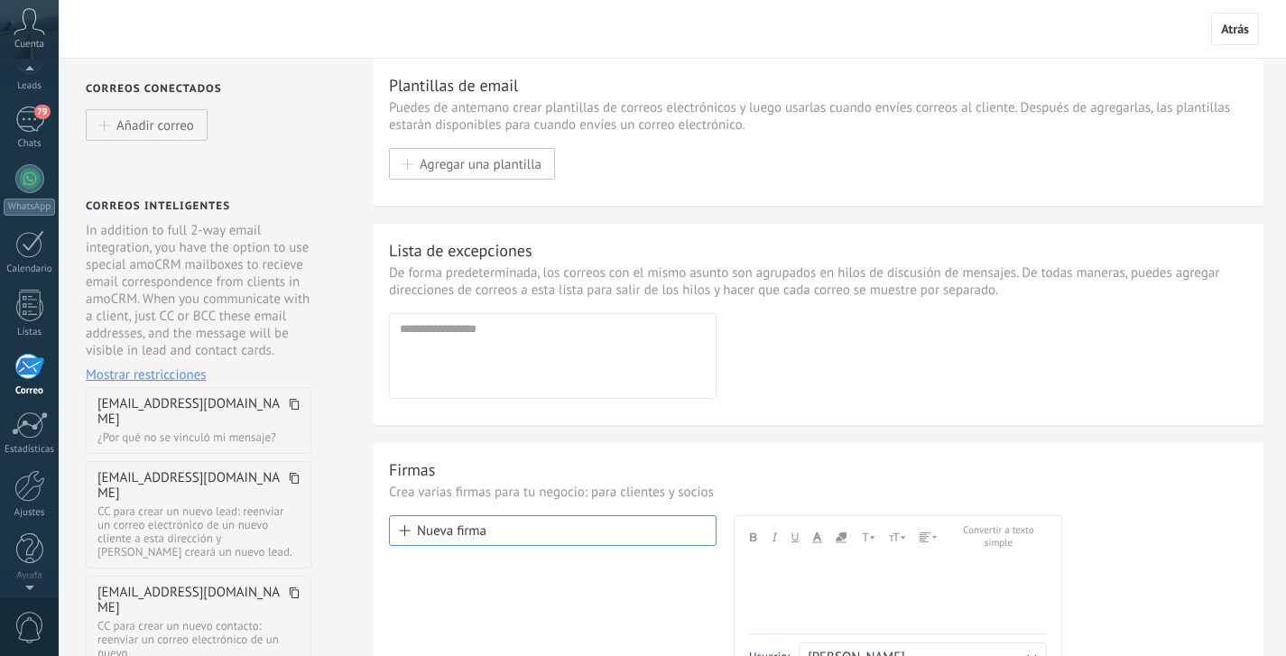
scroll to position [70, 0]
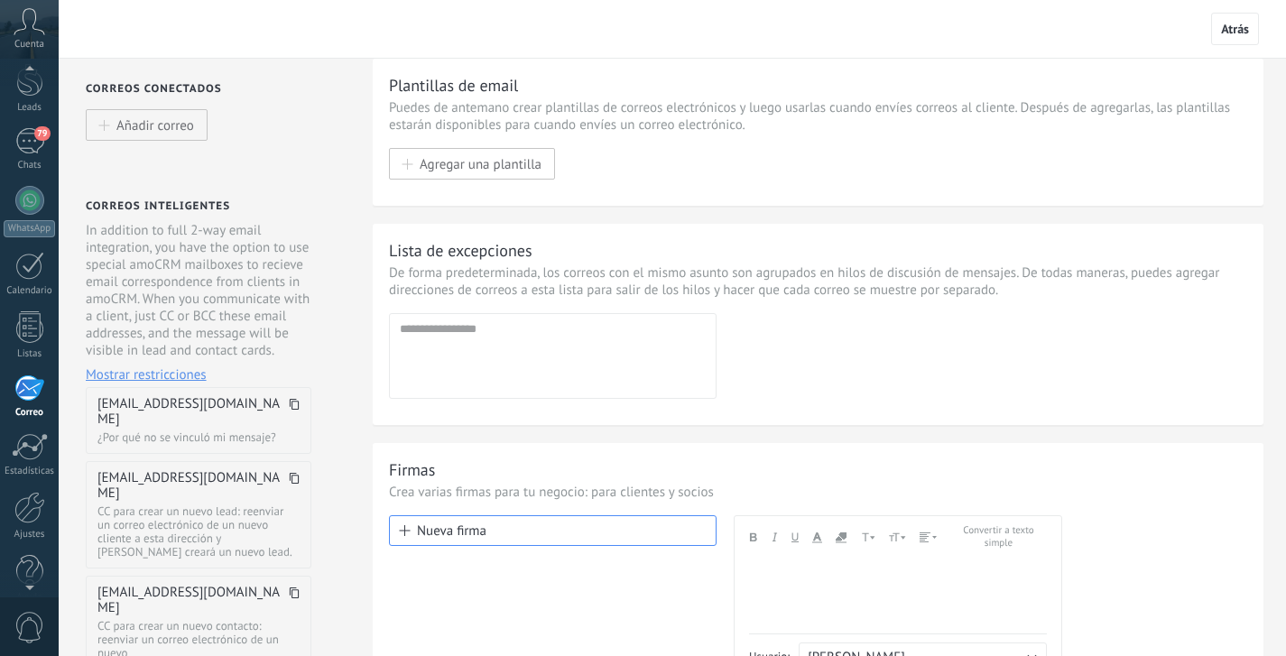
click at [34, 43] on span "Cuenta" at bounding box center [29, 45] width 30 height 12
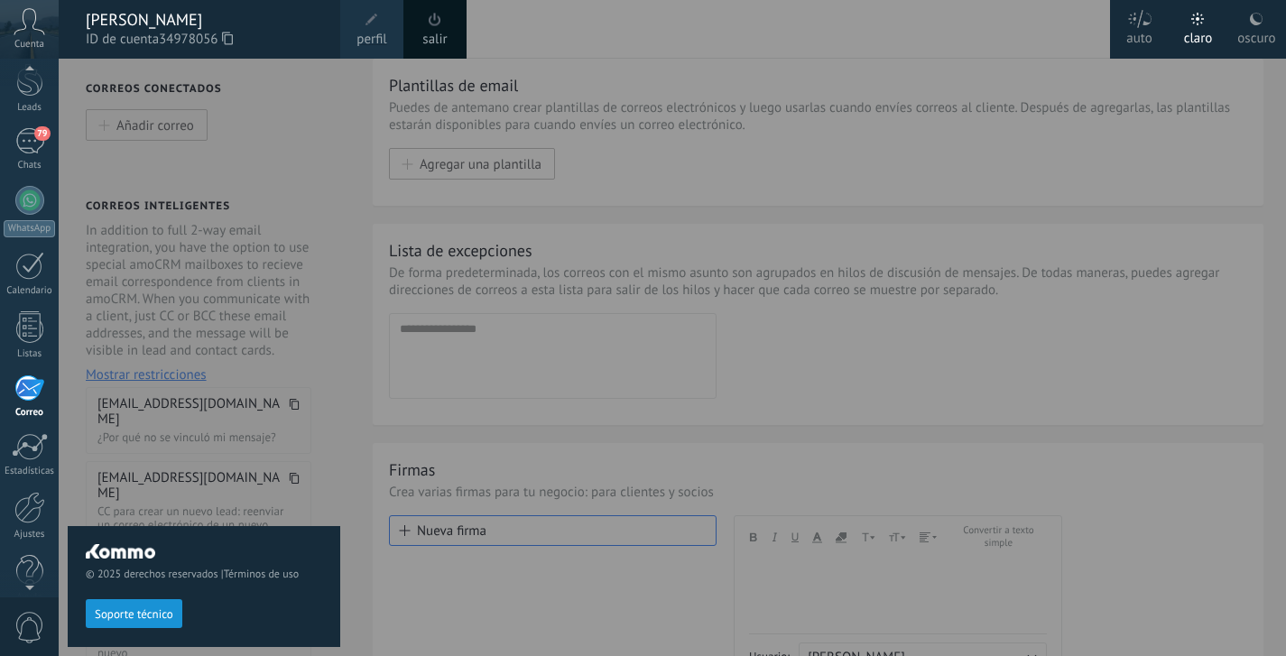
scroll to position [65, 0]
click at [33, 157] on div "79" at bounding box center [29, 147] width 29 height 26
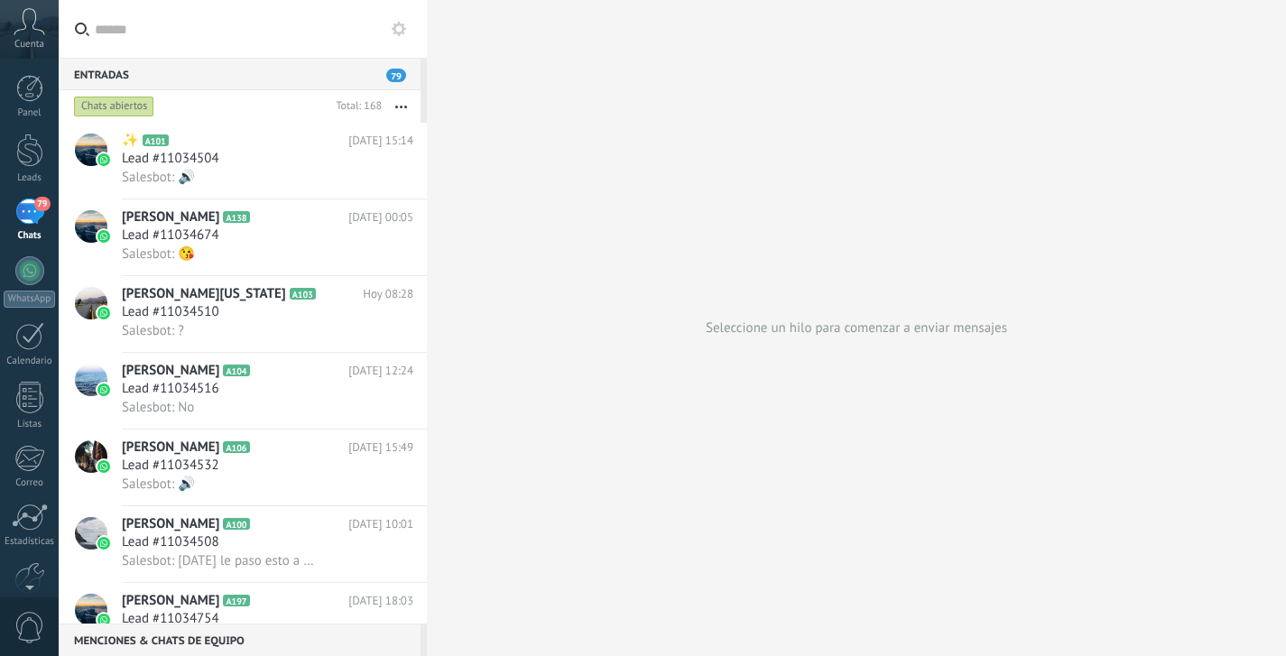
click at [398, 25] on icon at bounding box center [399, 29] width 14 height 14
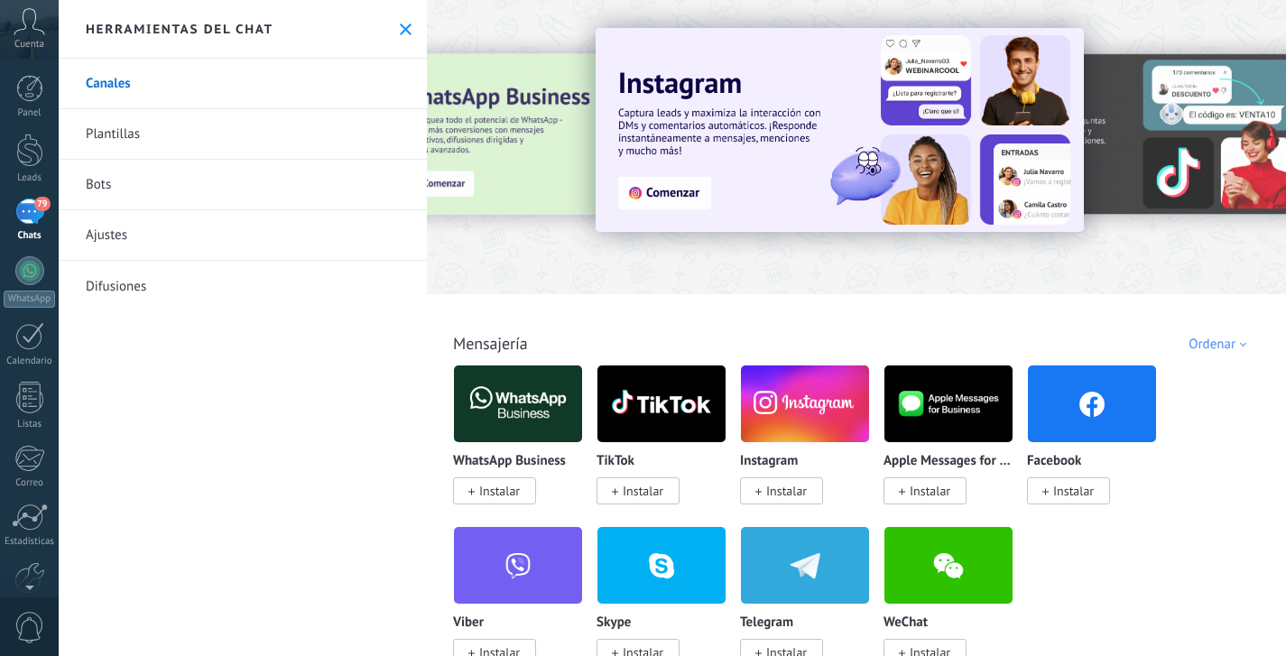
click at [155, 239] on link "Ajustes" at bounding box center [243, 235] width 368 height 51
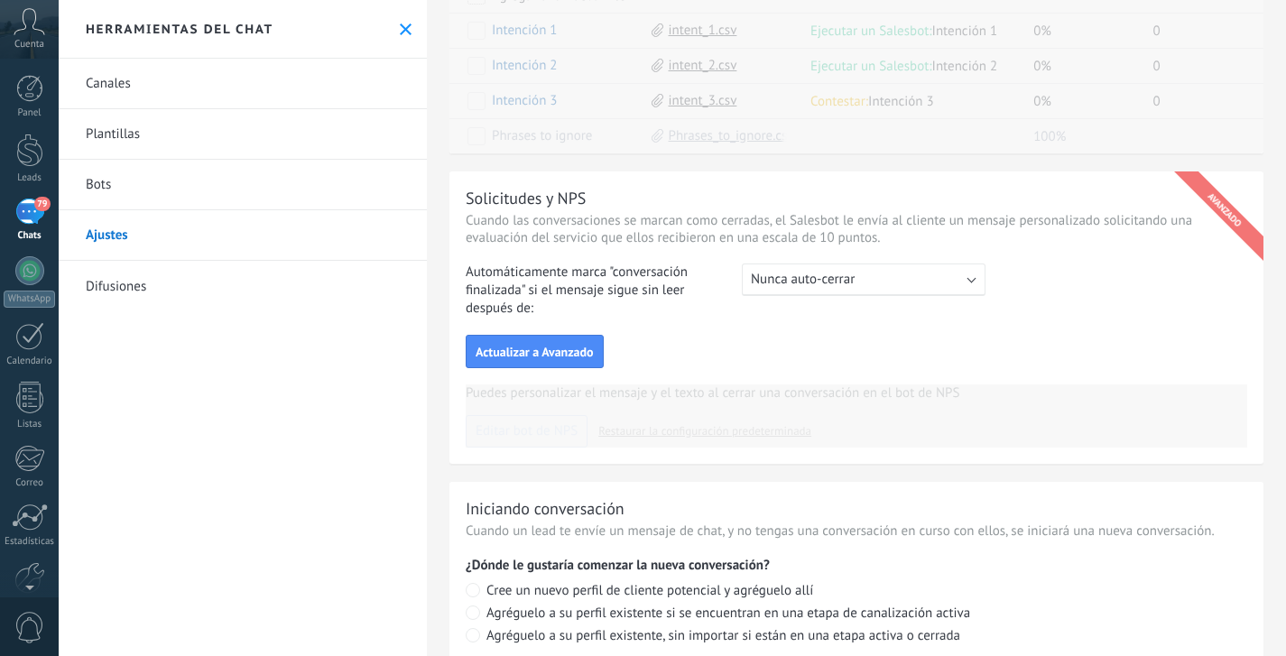
scroll to position [534, 0]
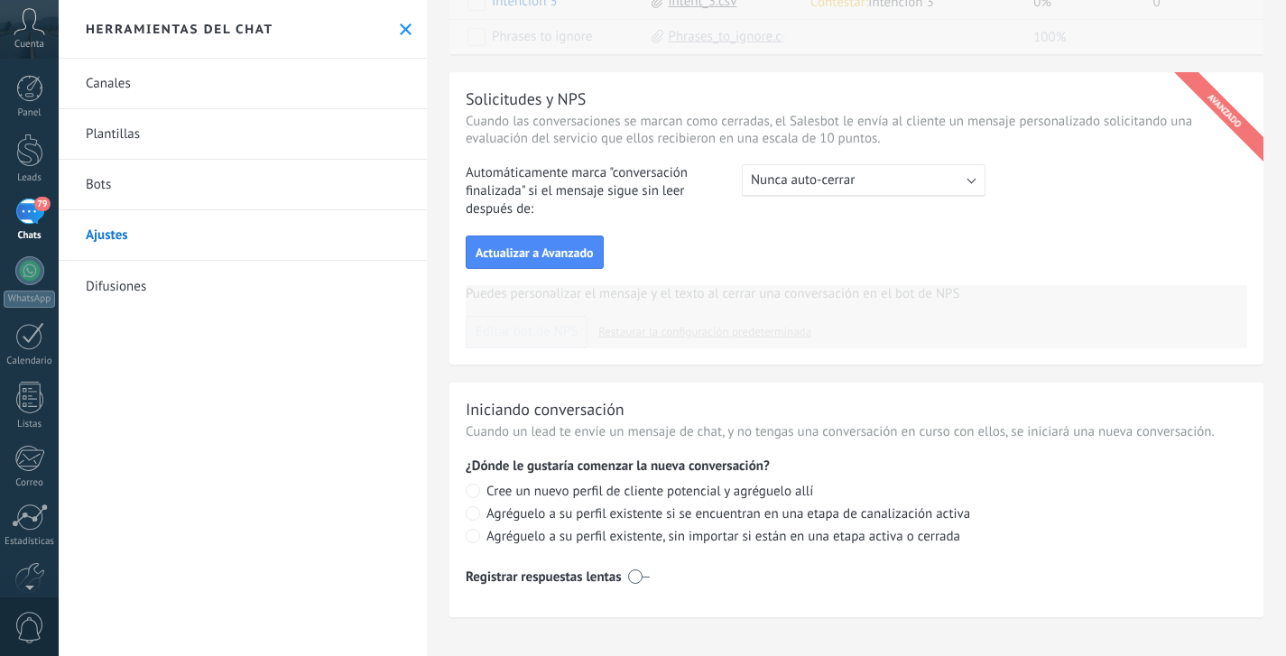
click at [400, 32] on icon at bounding box center [406, 29] width 12 height 12
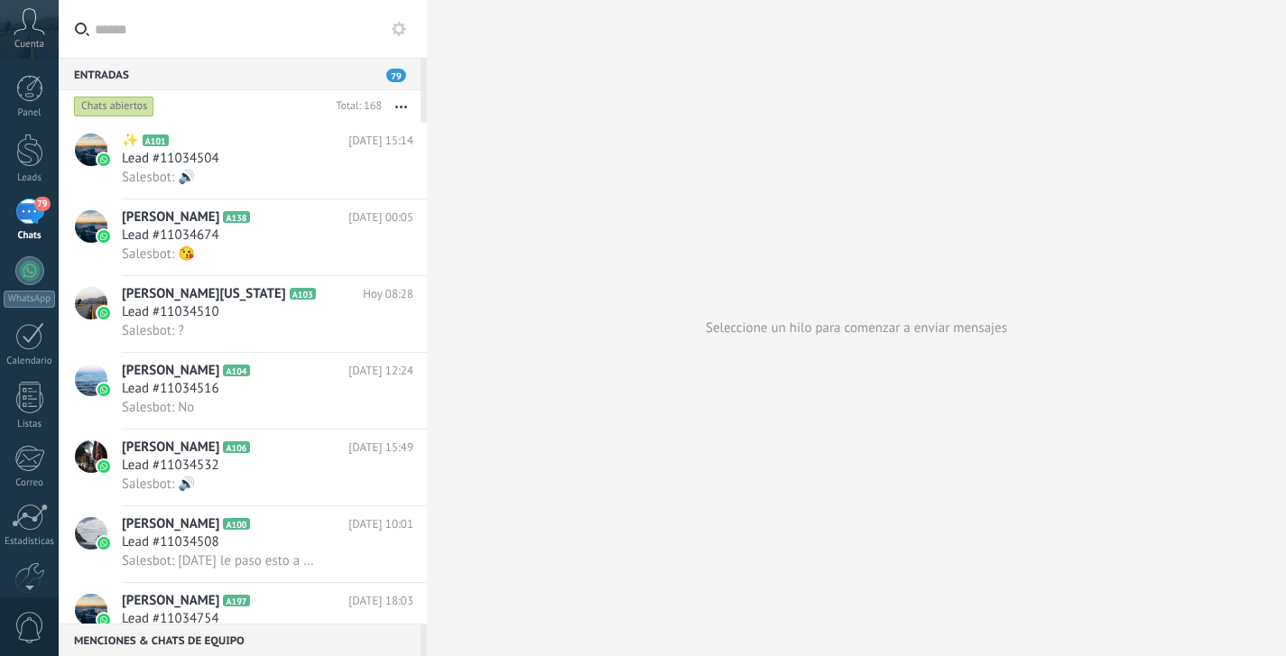
click at [402, 108] on button "button" at bounding box center [401, 106] width 39 height 32
click at [401, 108] on button "button" at bounding box center [401, 106] width 39 height 32
click at [30, 263] on div at bounding box center [29, 270] width 29 height 29
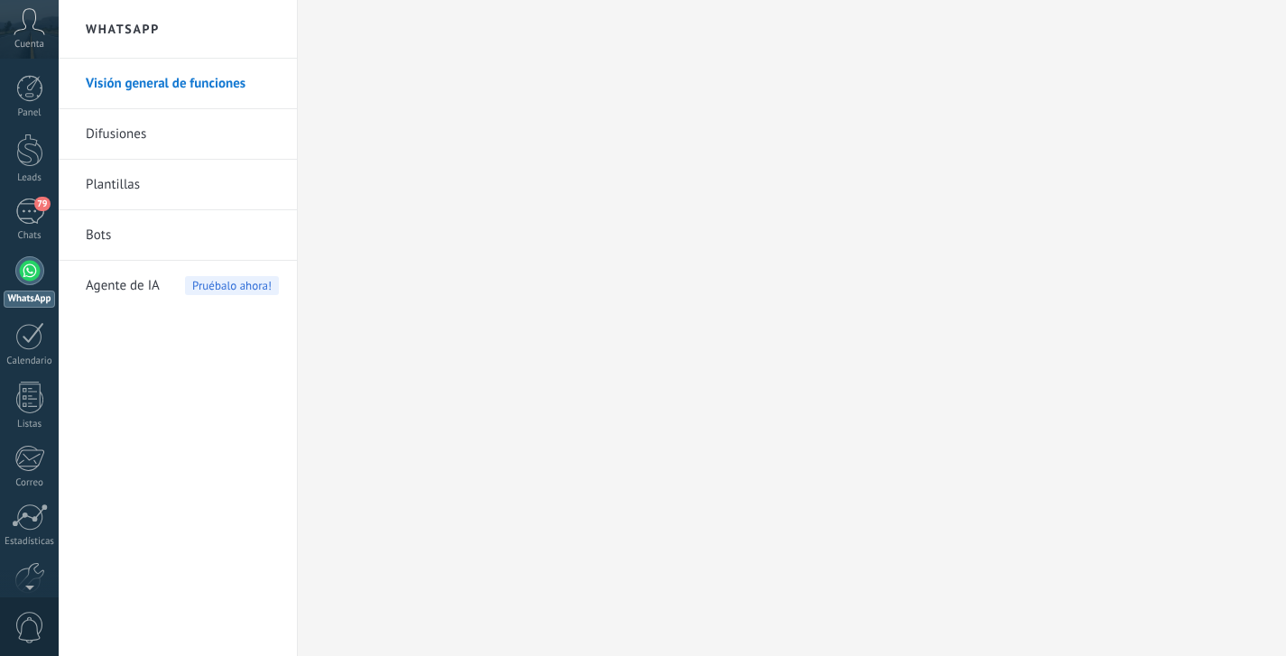
click at [104, 226] on link "Bots" at bounding box center [182, 235] width 193 height 51
click at [110, 185] on link "Plantillas" at bounding box center [182, 185] width 193 height 51
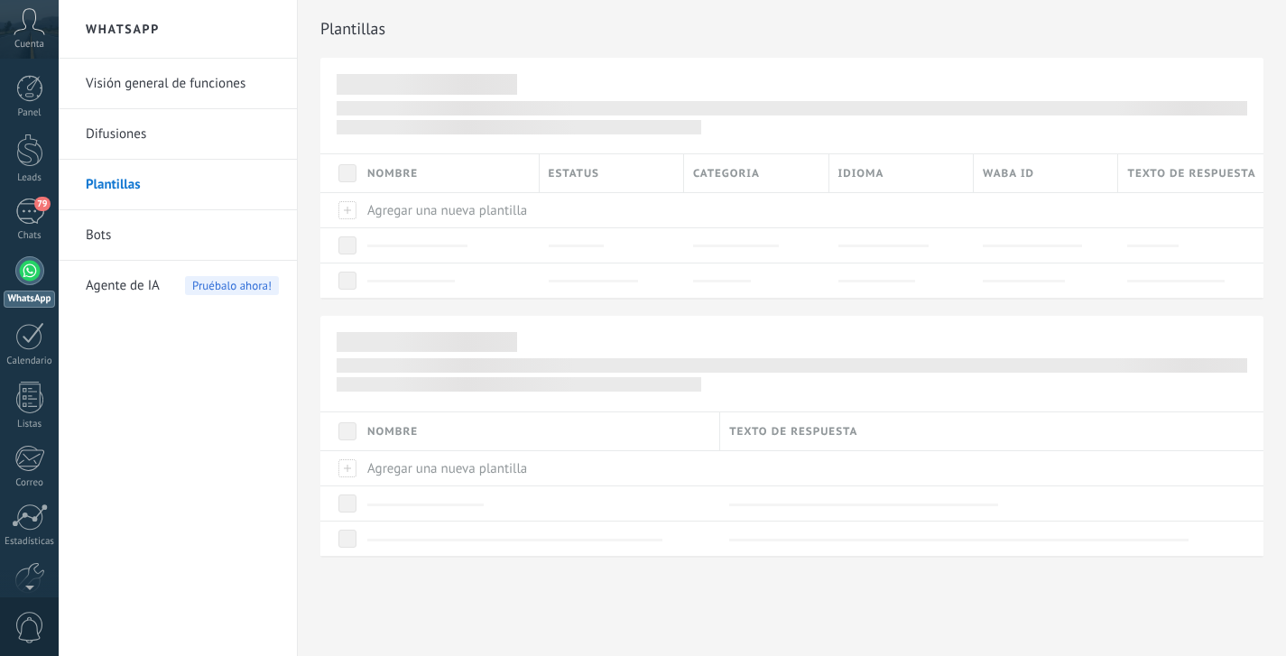
click at [121, 130] on link "Difusiones" at bounding box center [182, 134] width 193 height 51
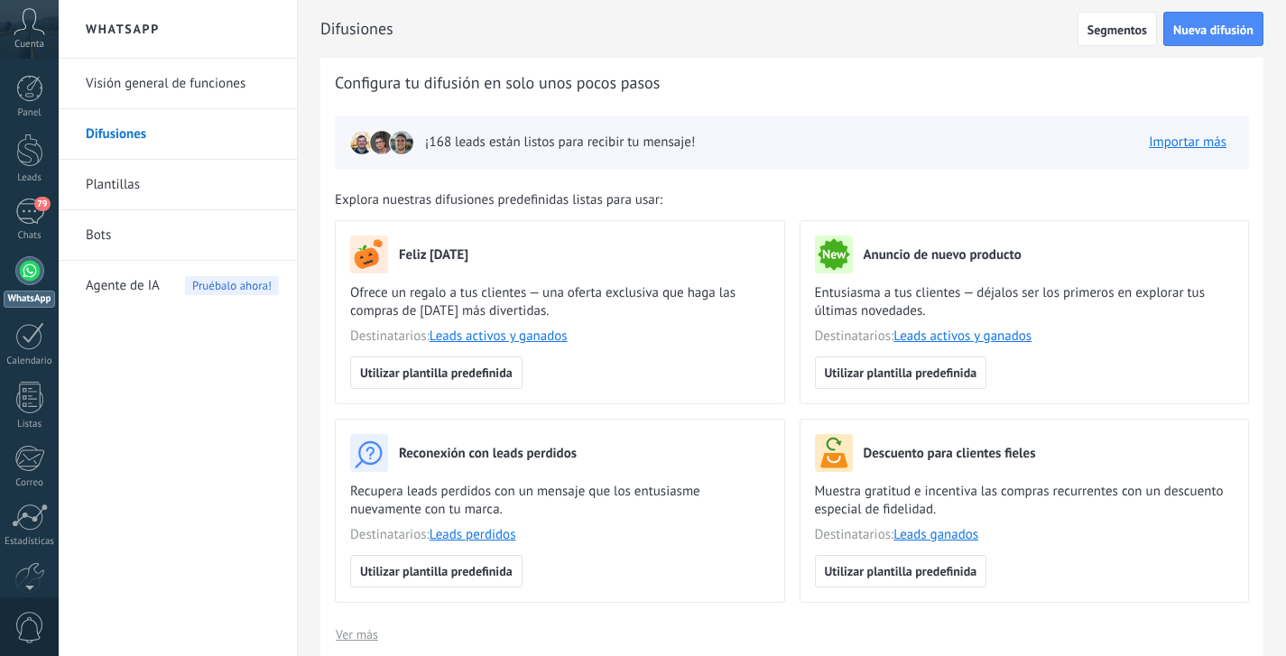
click at [132, 78] on link "Visión general de funciones" at bounding box center [182, 84] width 193 height 51
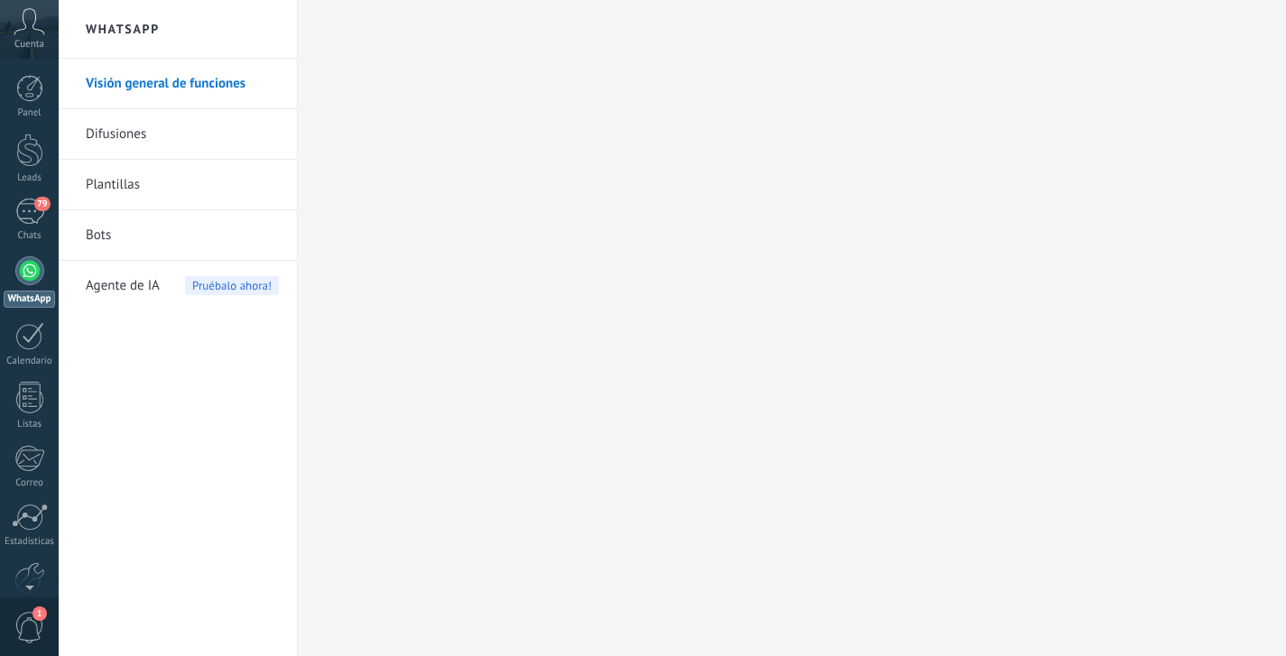
click at [23, 39] on span "Cuenta" at bounding box center [29, 45] width 30 height 12
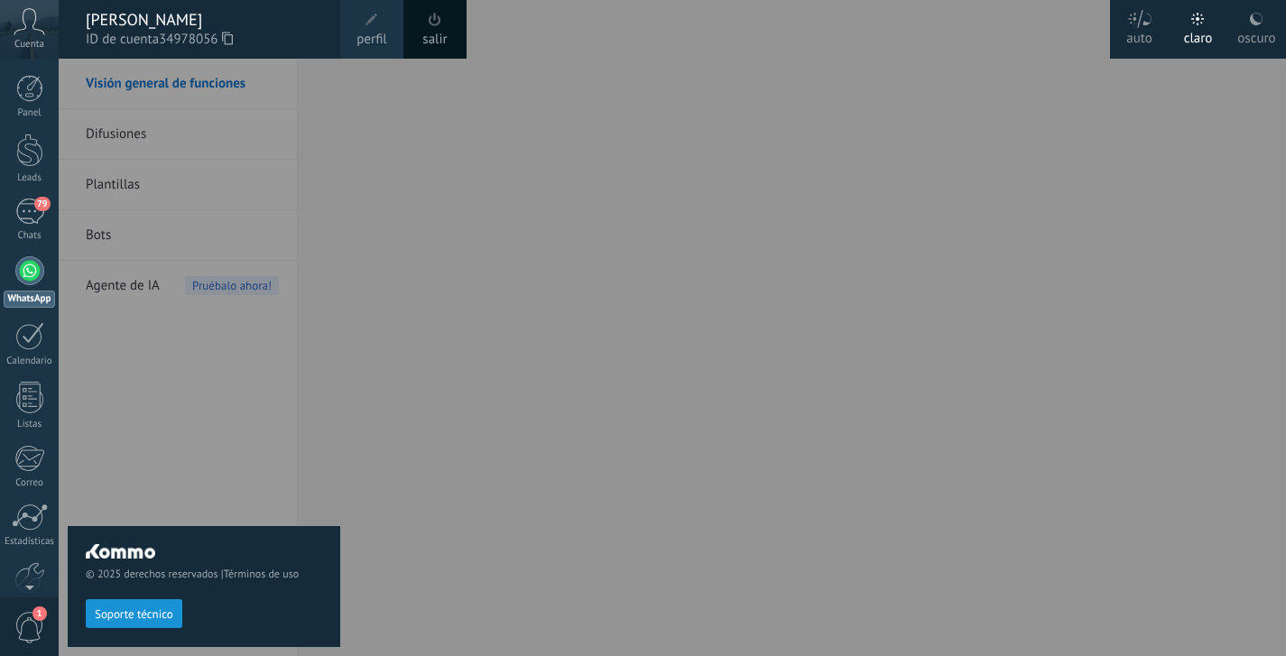
click at [442, 16] on span at bounding box center [435, 20] width 20 height 20
